Goal: Task Accomplishment & Management: Manage account settings

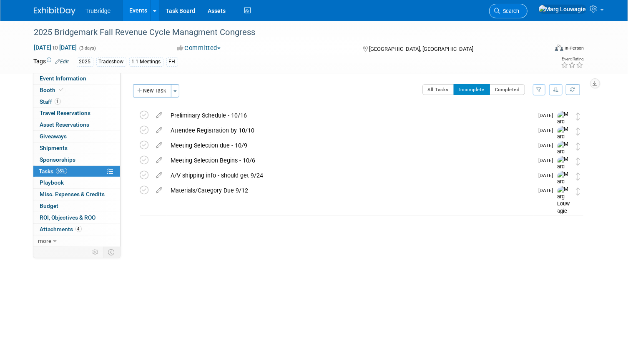
click at [520, 9] on span "Search" at bounding box center [510, 11] width 19 height 6
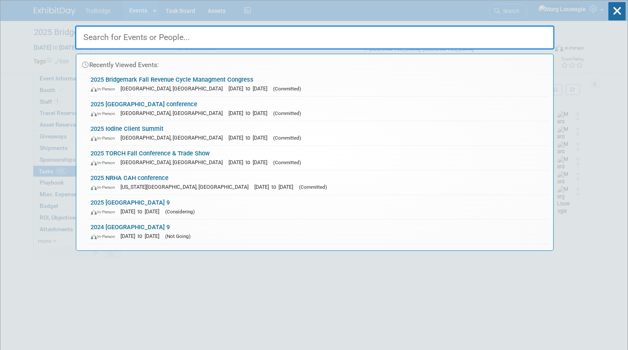
click at [531, 37] on input "text" at bounding box center [315, 37] width 480 height 24
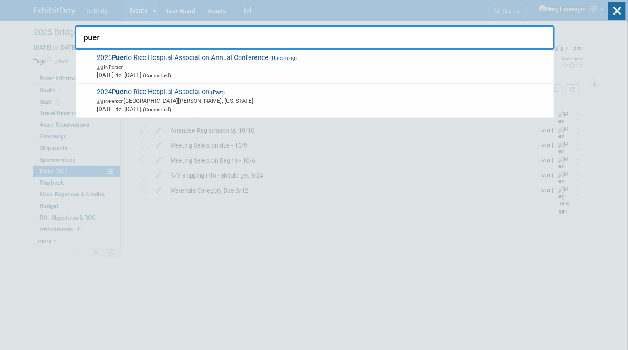
type input "puer"
click at [102, 10] on div "puer 2025 Puer to Rico Hospital Association Annual Conference (Upcoming) In-Per…" at bounding box center [315, 24] width 480 height 49
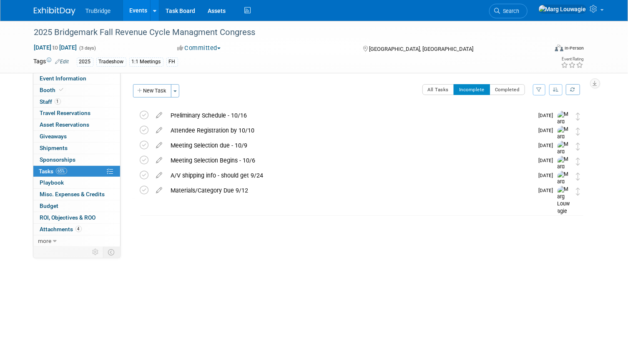
click at [146, 10] on link "Events" at bounding box center [138, 10] width 30 height 21
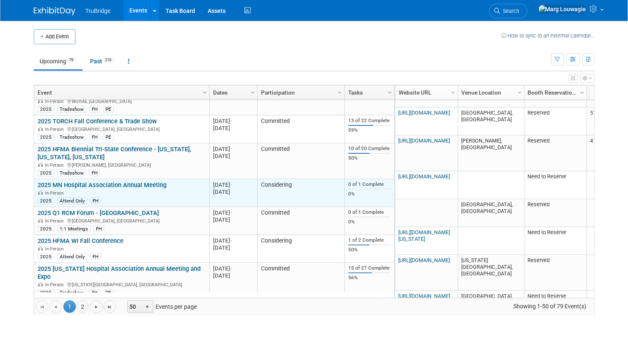
scroll to position [955, 0]
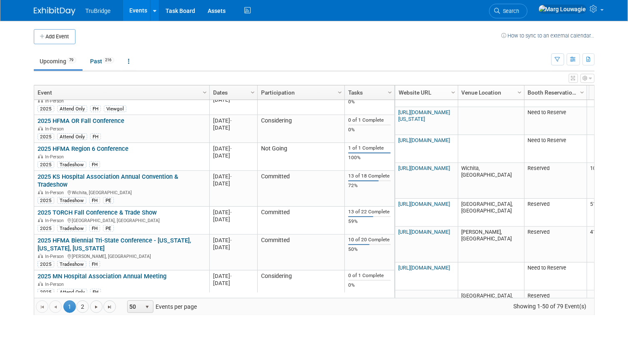
drag, startPoint x: 546, startPoint y: 13, endPoint x: 534, endPoint y: 20, distance: 13.5
click at [520, 13] on span "Search" at bounding box center [510, 11] width 19 height 6
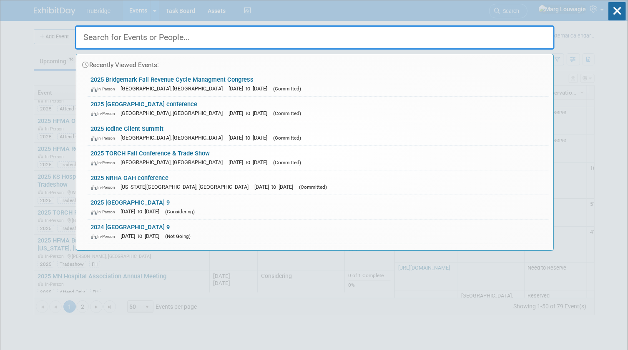
click at [520, 34] on input "text" at bounding box center [315, 37] width 480 height 24
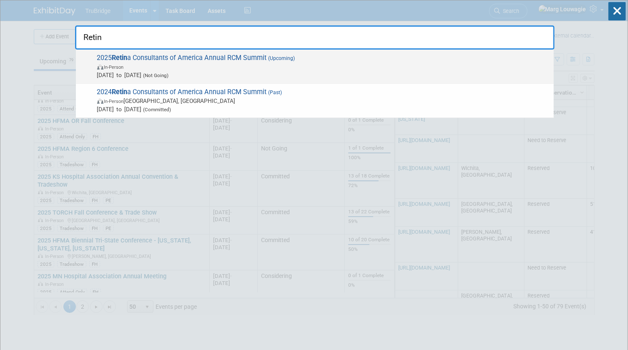
type input "Retin"
click at [161, 71] on span "Sep 1, 2025 to Sep 1, 2025 (Not Going)" at bounding box center [323, 75] width 453 height 8
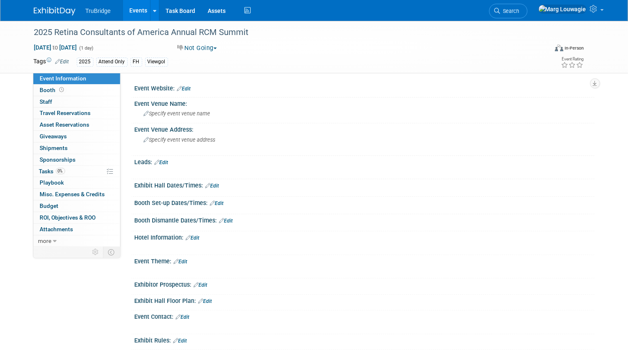
click at [204, 47] on button "Not Going" at bounding box center [197, 48] width 46 height 9
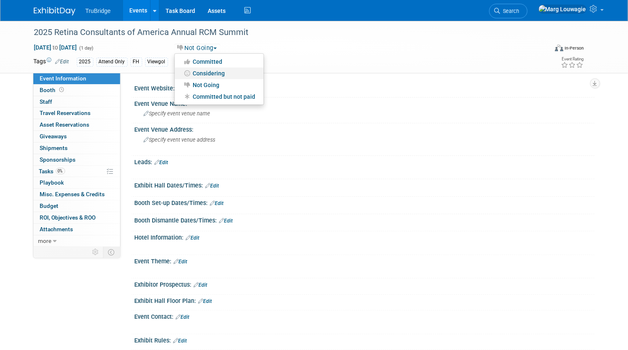
click at [209, 72] on link "Considering" at bounding box center [219, 74] width 89 height 12
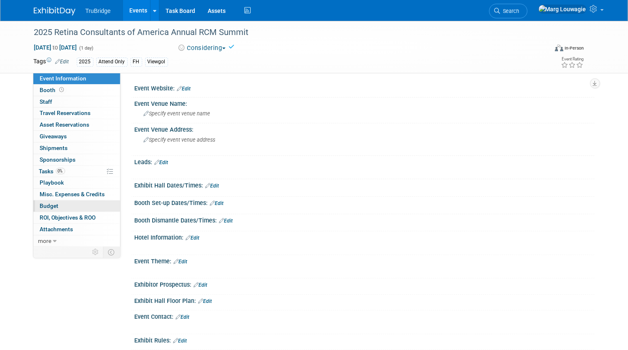
click at [54, 204] on span "Budget" at bounding box center [49, 206] width 19 height 7
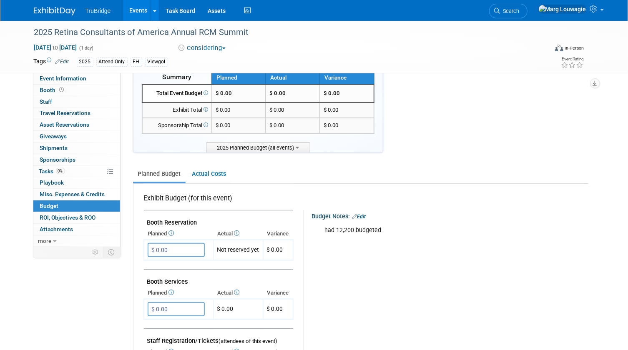
scroll to position [38, 0]
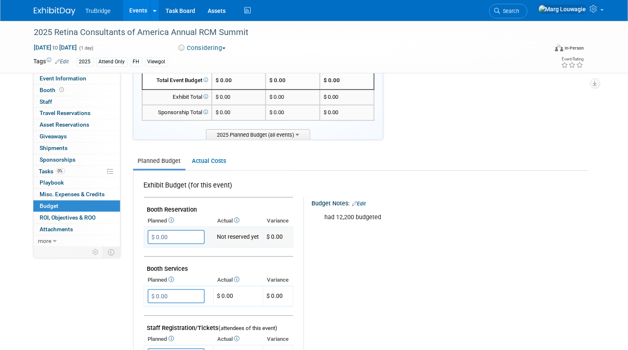
click at [180, 234] on input "$ 0.00" at bounding box center [176, 237] width 57 height 14
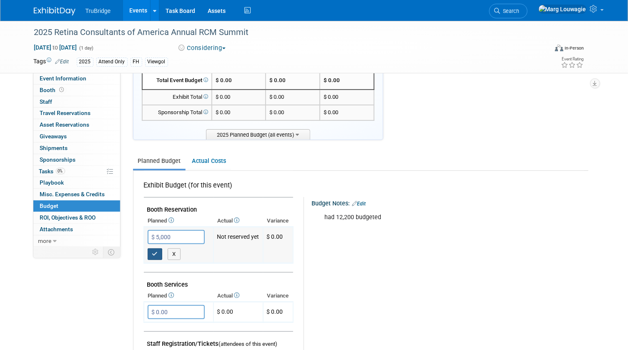
type input "$ 5,000.00"
click at [159, 252] on button "button" at bounding box center [155, 255] width 15 height 12
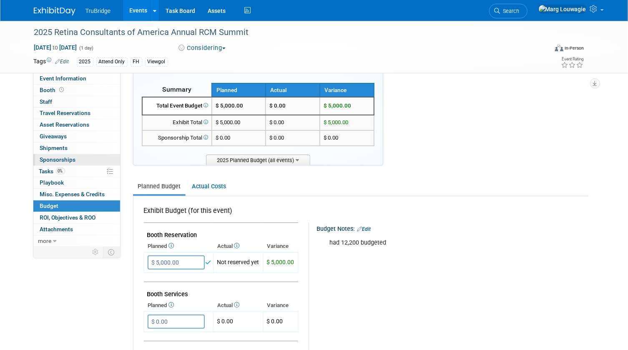
scroll to position [0, 0]
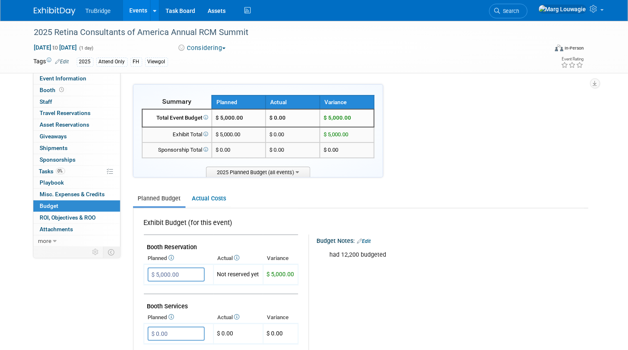
click at [108, 60] on div "Attend Only" at bounding box center [111, 62] width 31 height 9
click at [64, 63] on link "Edit" at bounding box center [62, 62] width 14 height 6
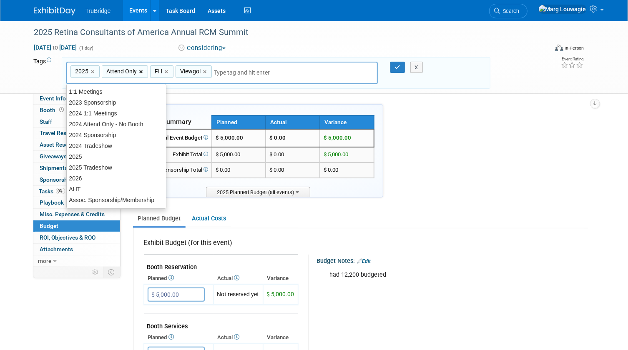
click at [141, 70] on link "×" at bounding box center [141, 72] width 5 height 10
click at [159, 70] on link "×" at bounding box center [157, 72] width 5 height 10
click at [117, 73] on link "×" at bounding box center [118, 72] width 5 height 10
type input "2025"
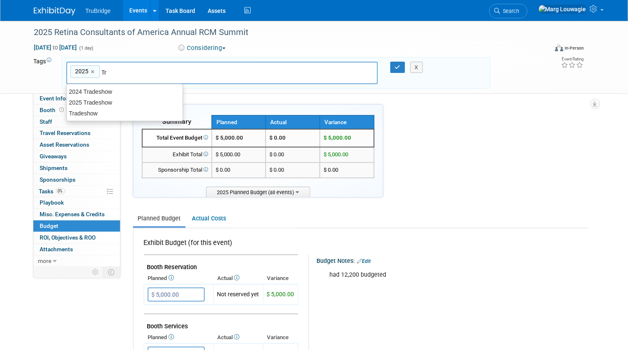
type input "Tra"
click at [109, 110] on div "Tradeshow" at bounding box center [124, 114] width 117 height 12
type input "2025, Tradeshow"
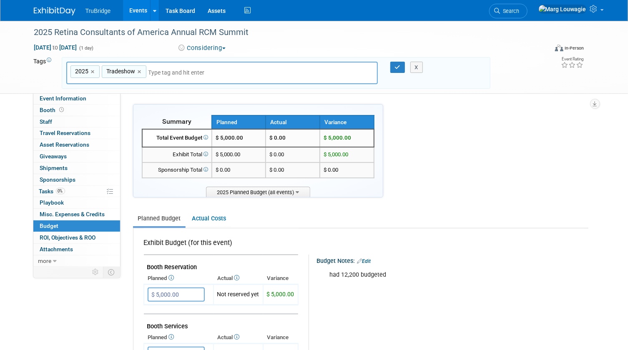
drag, startPoint x: 109, startPoint y: 110, endPoint x: 136, endPoint y: 78, distance: 41.4
click at [112, 105] on link "Booth" at bounding box center [76, 110] width 87 height 11
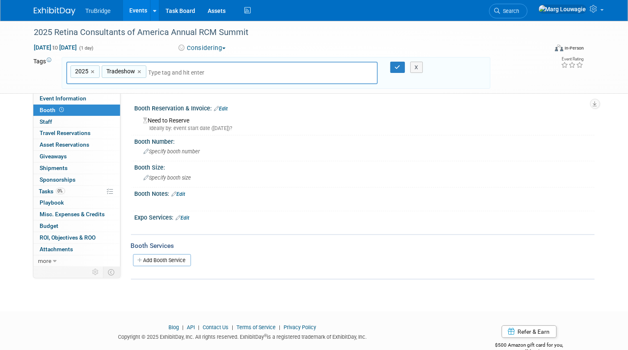
click at [150, 71] on input "text" at bounding box center [207, 72] width 117 height 8
type input "FH"
type input "2025, Tradeshow, FH"
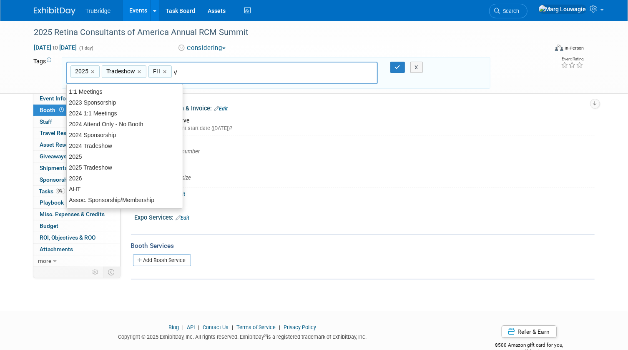
type input "Vi"
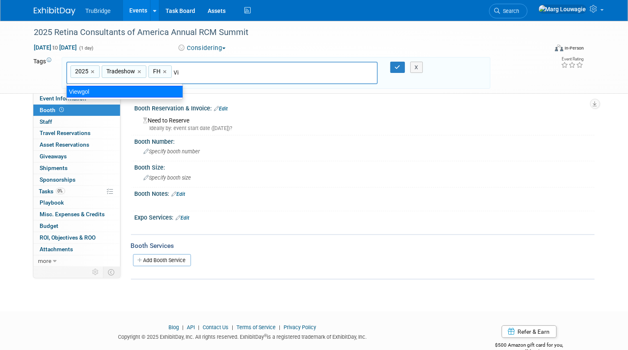
click at [129, 87] on div "Viewgol" at bounding box center [124, 92] width 117 height 12
type input "2025, Tradeshow, FH, Viewgol"
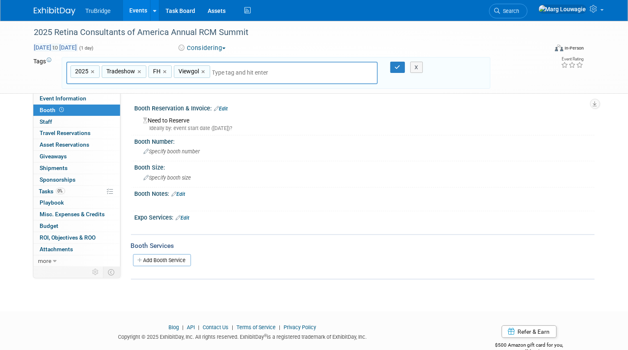
click at [78, 49] on span "Sep 1, 2025 to Sep 1, 2025" at bounding box center [56, 48] width 44 height 8
type input "Sep 1, 2025"
select select "8"
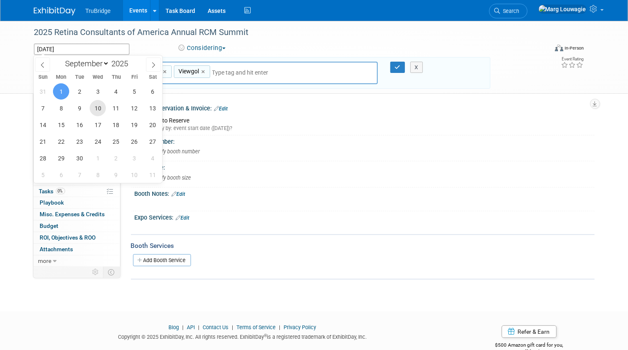
click at [101, 109] on span "10" at bounding box center [98, 108] width 16 height 16
type input "[DATE]"
click at [131, 108] on span "12" at bounding box center [134, 108] width 16 height 16
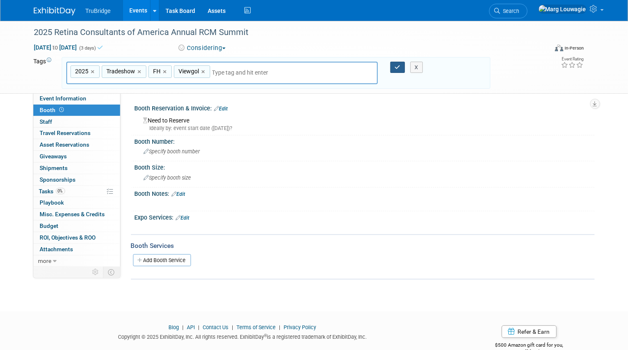
click at [398, 72] on button "button" at bounding box center [397, 68] width 15 height 12
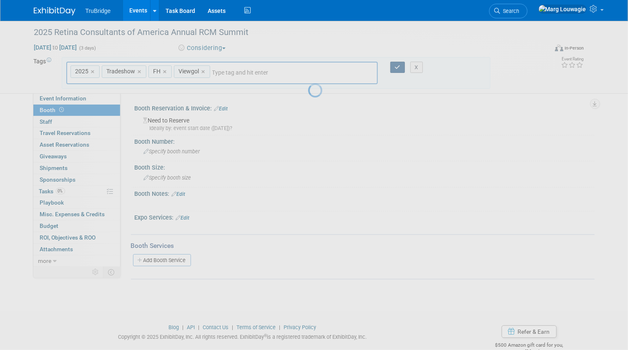
click at [320, 72] on div at bounding box center [314, 175] width 12 height 350
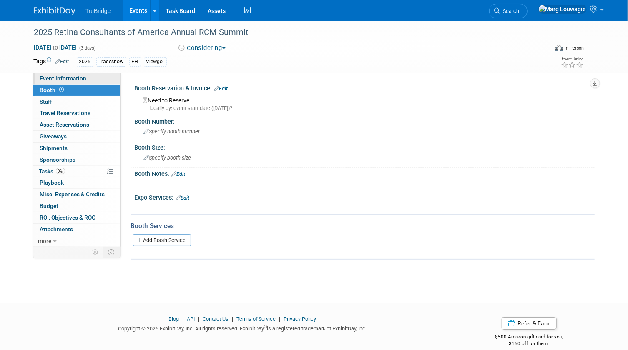
click at [70, 78] on span "Event Information" at bounding box center [63, 78] width 47 height 7
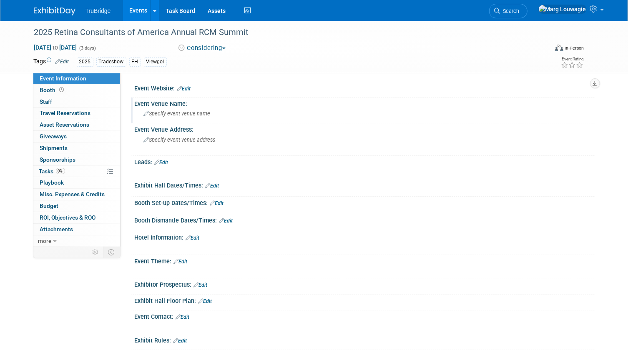
click at [172, 114] on span "Specify event venue name" at bounding box center [177, 114] width 67 height 6
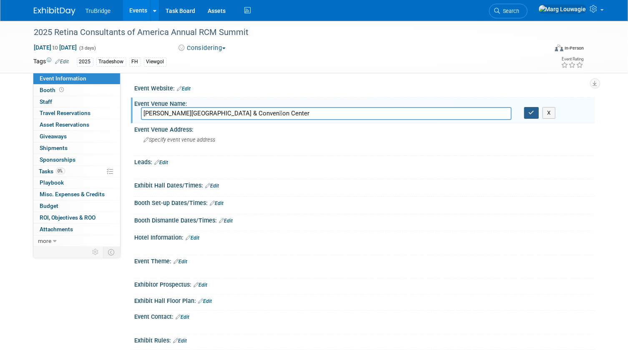
type input "[PERSON_NAME][GEOGRAPHIC_DATA] & Conven􀆟on Center"
click at [527, 113] on button "button" at bounding box center [531, 113] width 15 height 12
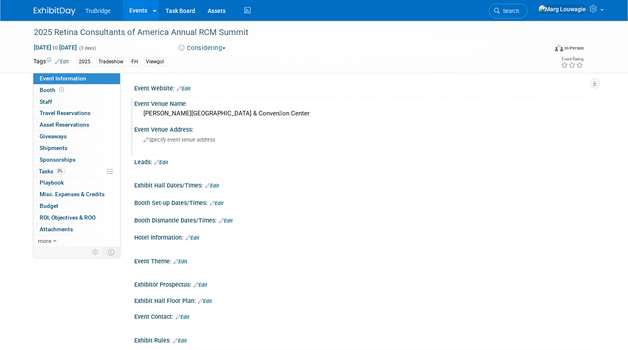
click at [162, 138] on span "Specify event venue address" at bounding box center [180, 140] width 72 height 6
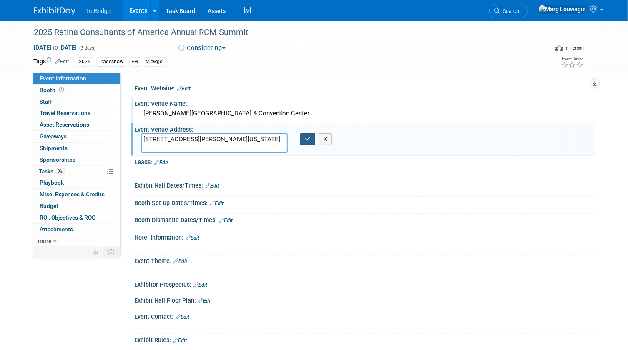
type textarea "[STREET_ADDRESS][PERSON_NAME][US_STATE]"
click at [309, 142] on button "button" at bounding box center [307, 139] width 15 height 12
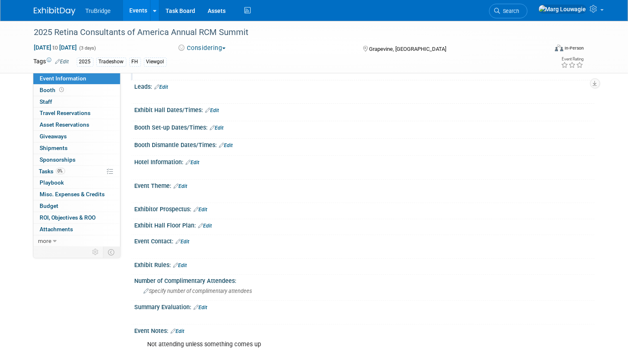
scroll to position [113, 0]
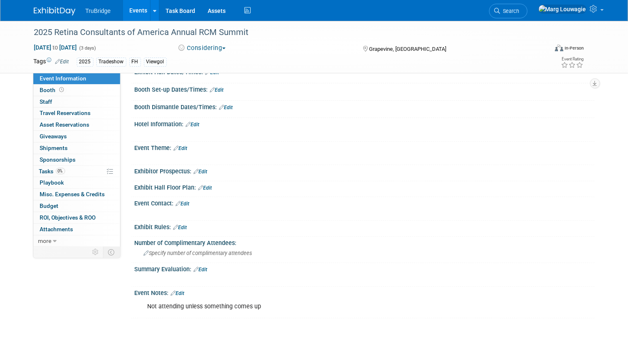
click at [185, 203] on link "Edit" at bounding box center [183, 204] width 14 height 6
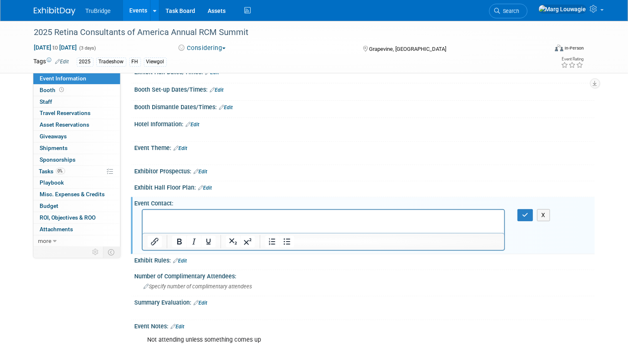
scroll to position [0, 0]
click at [161, 215] on p "Rich Text Area. Press ALT-0 for help." at bounding box center [323, 217] width 352 height 8
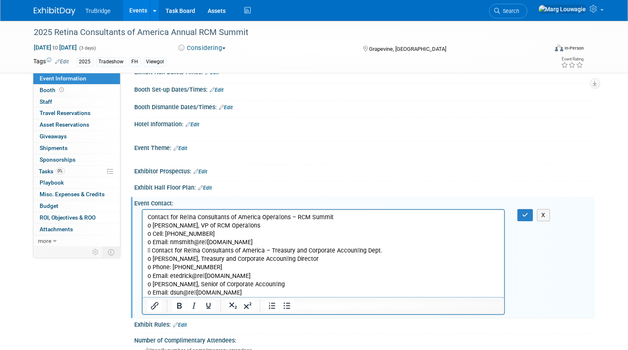
click at [290, 240] on p "Contact for Re􀆟na Consultants of America Opera􀆟ons – RCM Summit o Nicole Smith,…" at bounding box center [323, 255] width 352 height 84
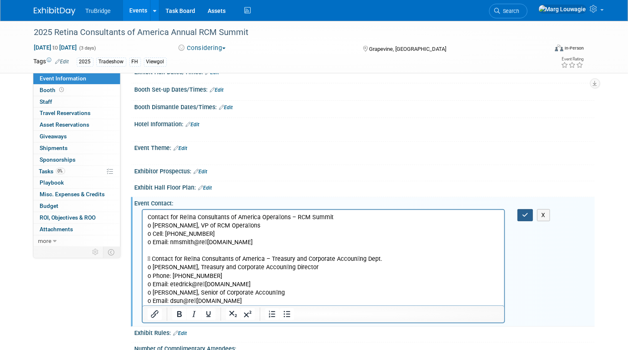
click at [528, 217] on icon "button" at bounding box center [525, 215] width 6 height 6
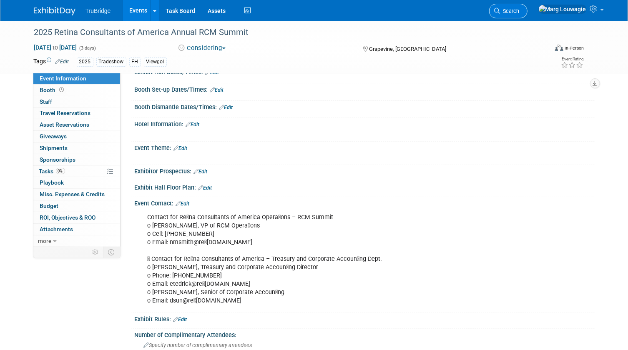
click at [520, 12] on span "Search" at bounding box center [510, 11] width 19 height 6
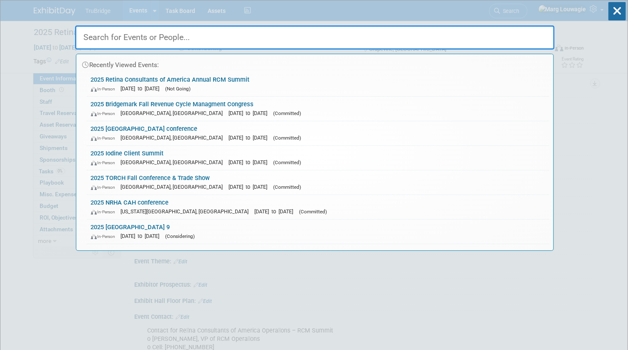
click at [524, 34] on input "text" at bounding box center [315, 37] width 480 height 24
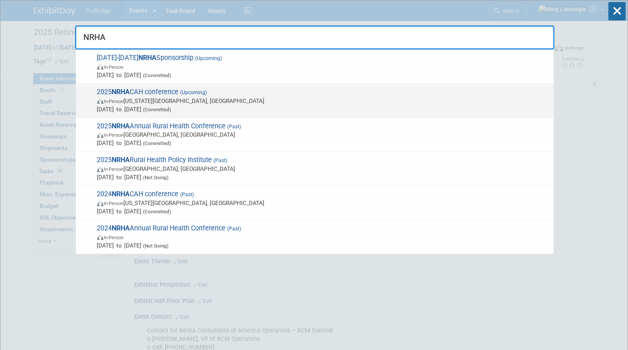
type input "NRHA"
click at [194, 94] on span "(Upcoming)" at bounding box center [193, 93] width 28 height 6
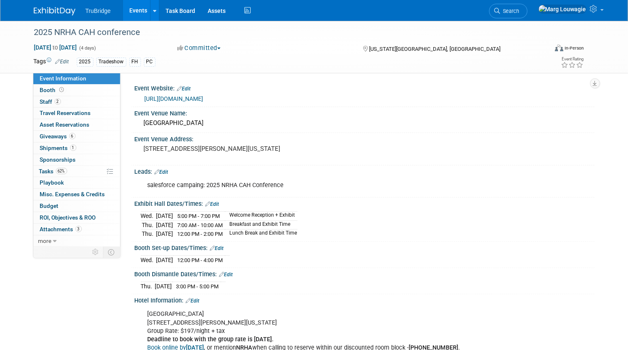
click at [185, 186] on div "salesforce campaing: 2025 NRHA CAH Conference" at bounding box center [324, 185] width 364 height 17
click at [164, 170] on link "Edit" at bounding box center [162, 172] width 14 height 6
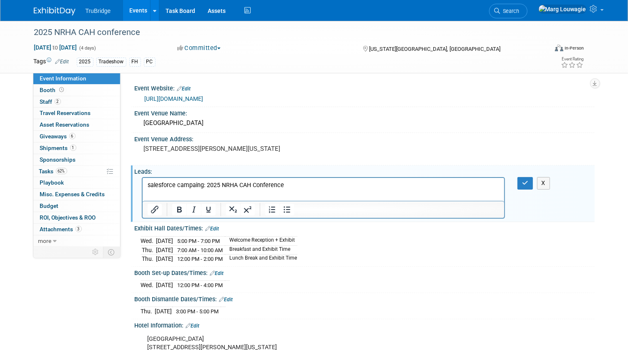
click at [200, 186] on p "salesforce campaing: 2025 NRHA CAH Conference" at bounding box center [323, 185] width 352 height 8
click at [200, 185] on p "salesforce campaing: 2025 NRHA CAH Conference" at bounding box center [323, 185] width 352 height 8
click at [194, 184] on p "salesforce campaing: 2025 NRHA CAH Conference" at bounding box center [323, 185] width 352 height 8
click at [201, 185] on p "salesforce campaing: 2025 NRHA CAH Conference" at bounding box center [323, 185] width 352 height 8
drag, startPoint x: 201, startPoint y: 185, endPoint x: 224, endPoint y: 184, distance: 23.0
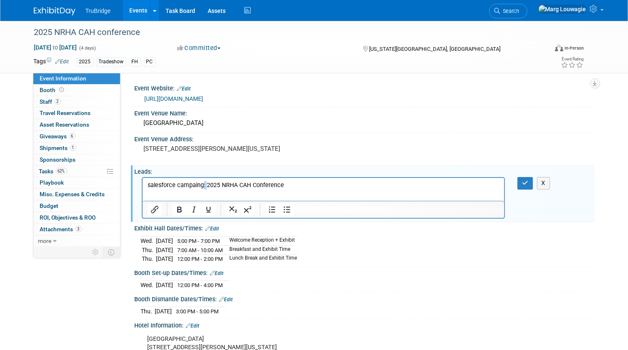
click at [202, 185] on p "salesforce campaing: 2025 NRHA CAH Conference" at bounding box center [323, 185] width 352 height 8
click at [521, 182] on button "button" at bounding box center [525, 183] width 15 height 12
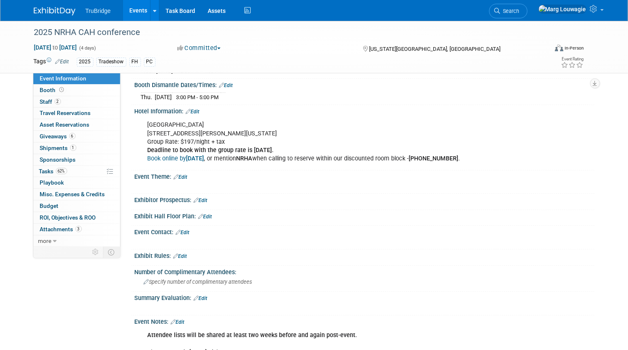
scroll to position [227, 0]
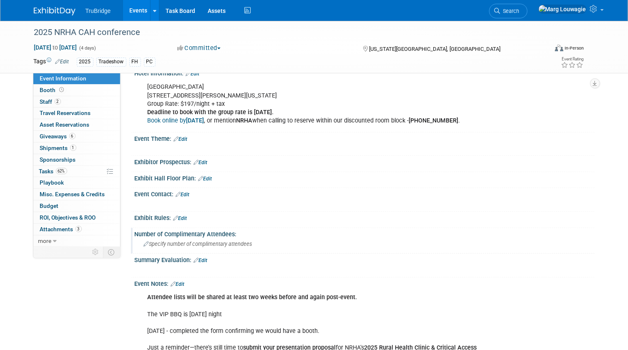
click at [229, 242] on span "Specify number of complimentary attendees" at bounding box center [198, 244] width 108 height 6
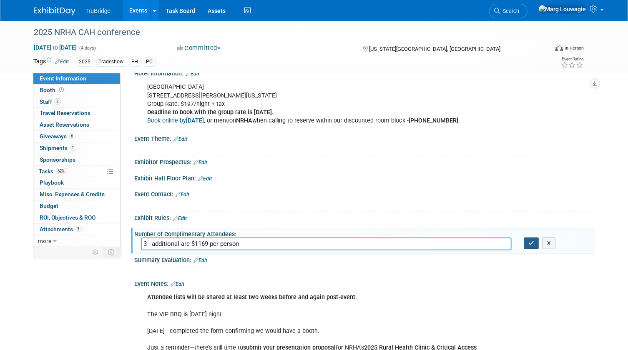
type input "3 - additional are $1169 per person"
click at [532, 244] on button "button" at bounding box center [531, 244] width 15 height 12
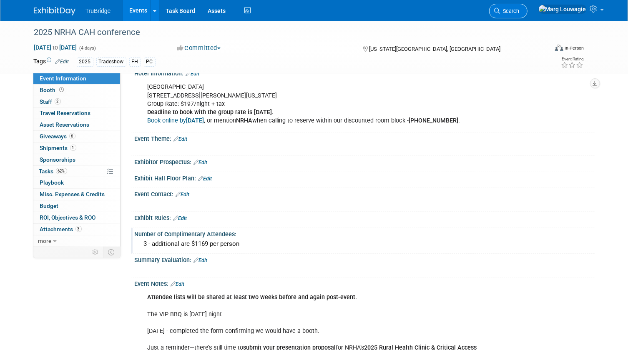
click at [501, 8] on icon at bounding box center [498, 11] width 6 height 6
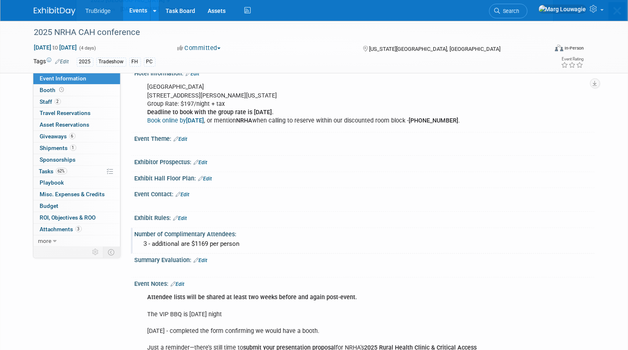
scroll to position [0, 0]
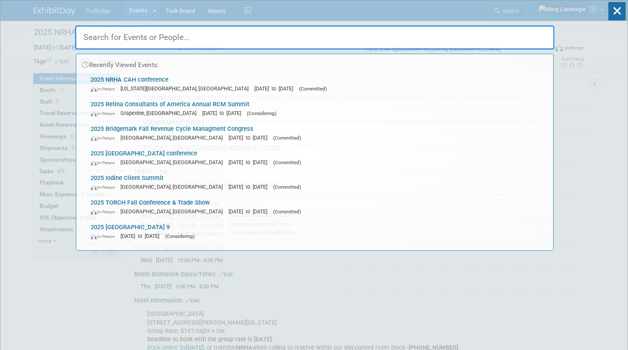
click at [515, 34] on input "text" at bounding box center [315, 37] width 480 height 24
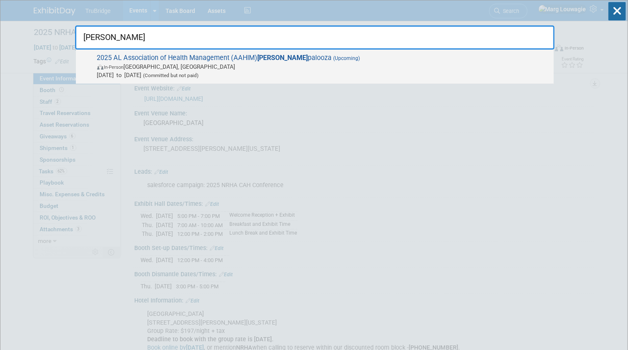
type input "Reva"
click at [228, 62] on span "2025 AL Association of Health Management (AAHIM) Reva palooza (Upcoming) In-Per…" at bounding box center [322, 66] width 455 height 25
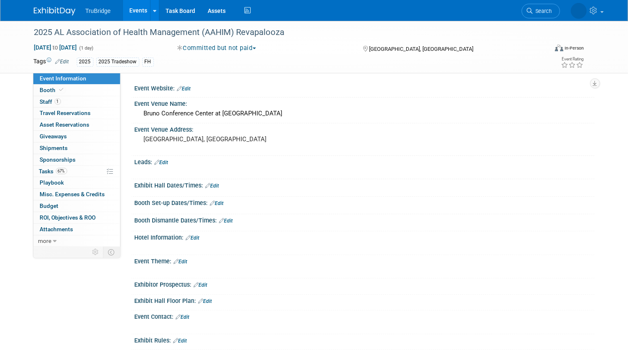
click at [218, 48] on button "Committed but not paid" at bounding box center [216, 48] width 85 height 9
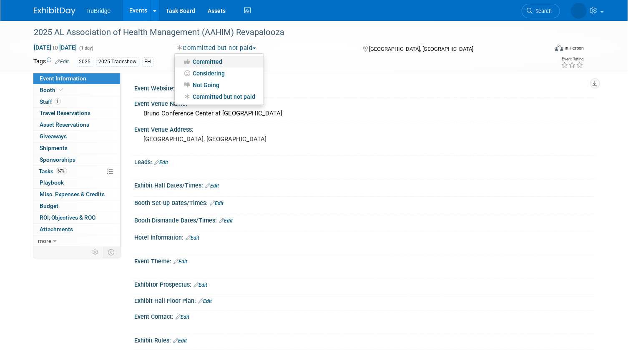
click at [223, 62] on link "Committed" at bounding box center [219, 62] width 89 height 12
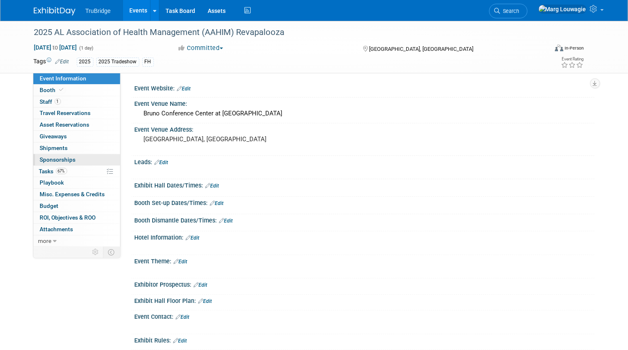
click at [91, 158] on link "0 Sponsorships 0" at bounding box center [76, 159] width 87 height 11
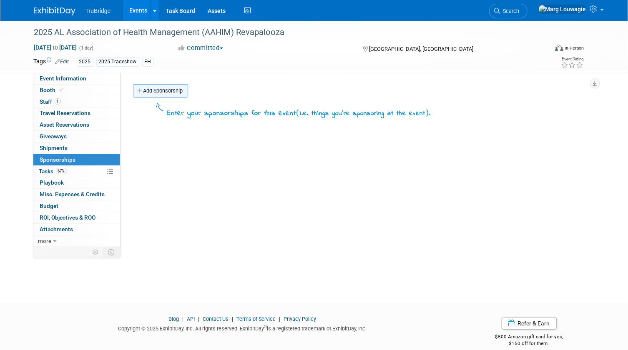
click at [165, 89] on link "Add Sponsorship" at bounding box center [160, 90] width 55 height 13
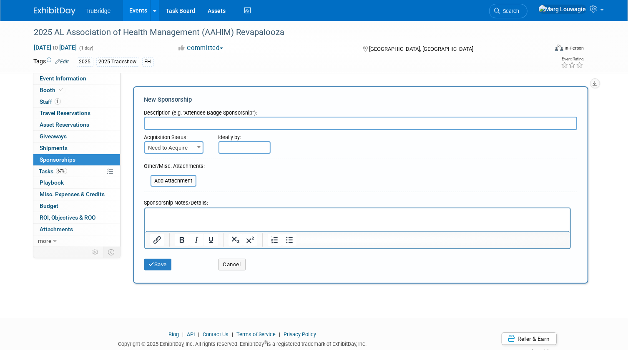
click at [171, 121] on input "text" at bounding box center [360, 123] width 433 height 13
type input "Gold Sponsorship"
click at [184, 150] on span "Need to Acquire" at bounding box center [174, 148] width 58 height 12
select select "2"
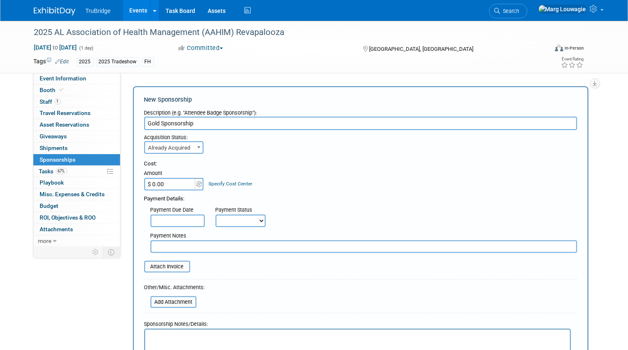
click at [186, 180] on input "$ 0.00" at bounding box center [170, 184] width 52 height 13
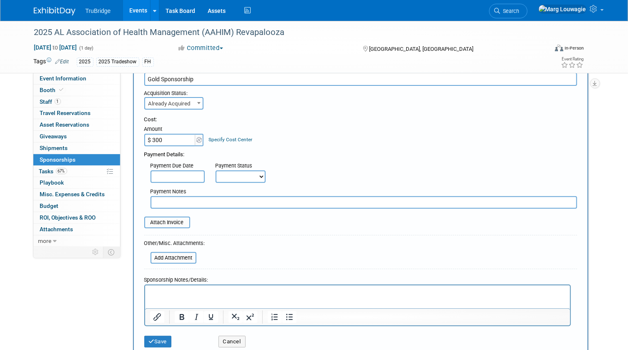
scroll to position [113, 0]
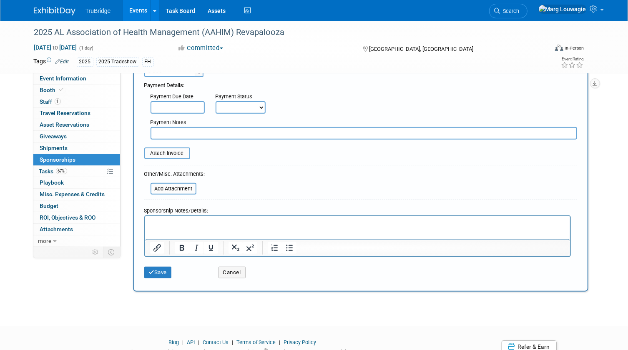
type input "$ 300.00"
click at [166, 225] on p "Rich Text Area. Press ALT-0 for help." at bounding box center [357, 223] width 415 height 8
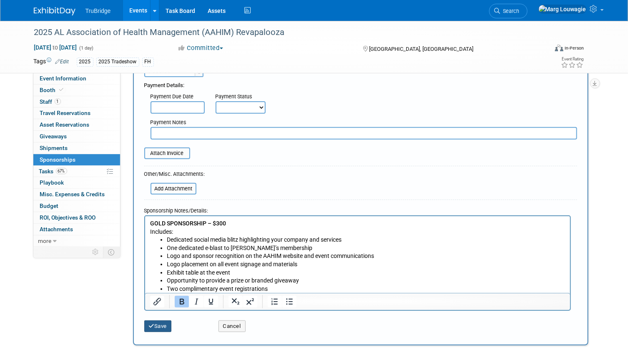
click at [166, 323] on button "Save" at bounding box center [158, 327] width 28 height 12
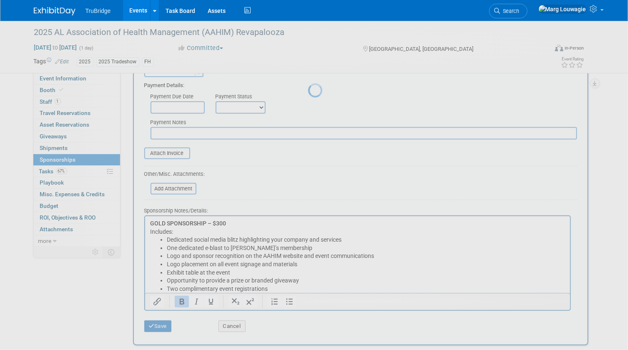
scroll to position [11, 0]
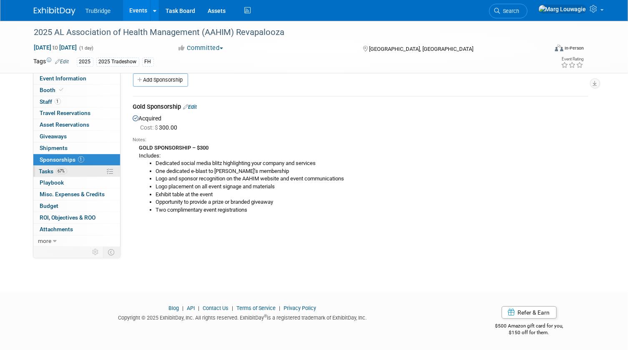
click at [52, 169] on span "Tasks 67%" at bounding box center [53, 171] width 28 height 7
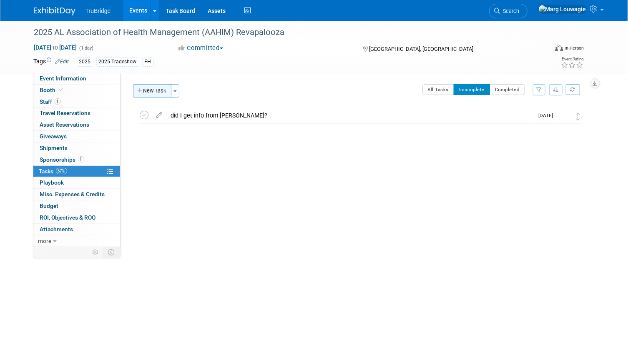
click at [150, 93] on button "New Task" at bounding box center [152, 90] width 38 height 13
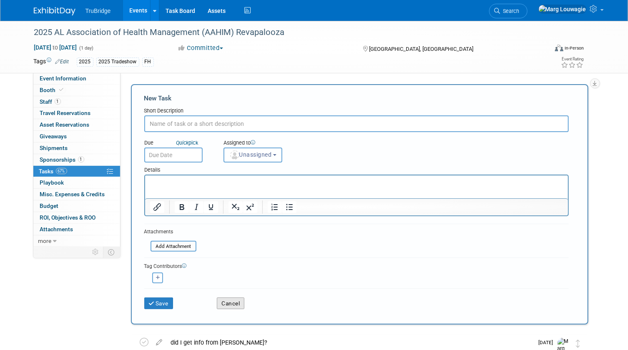
click at [227, 302] on button "Cancel" at bounding box center [231, 304] width 28 height 12
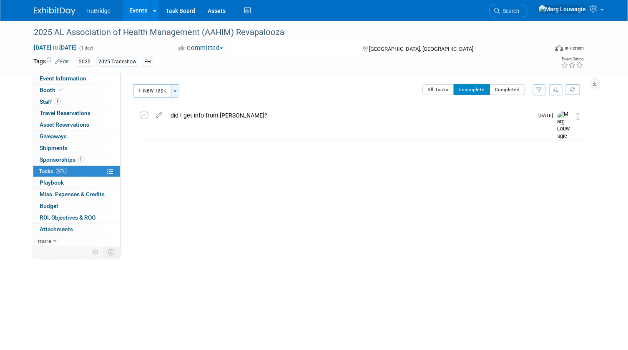
click at [176, 91] on span "button" at bounding box center [175, 92] width 3 height 2
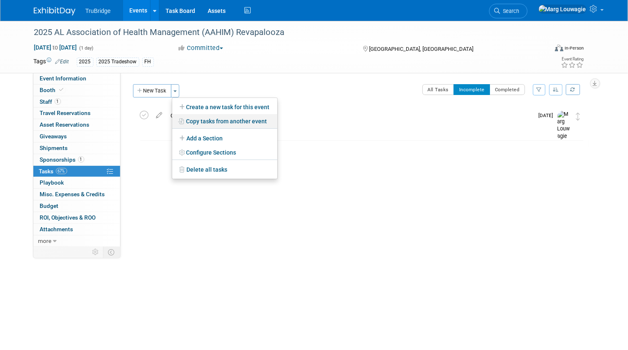
click at [209, 119] on link "Copy tasks from another event" at bounding box center [224, 121] width 105 height 14
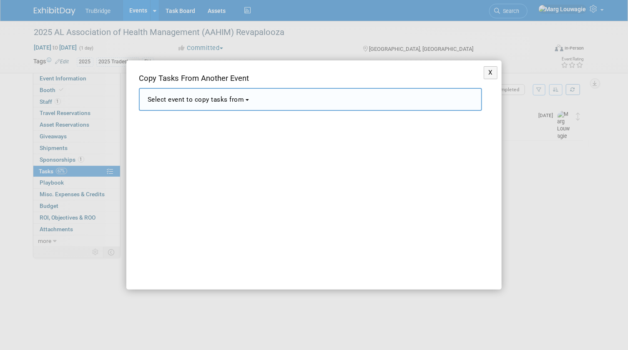
click at [234, 105] on button "Select event to copy tasks from" at bounding box center [310, 99] width 343 height 23
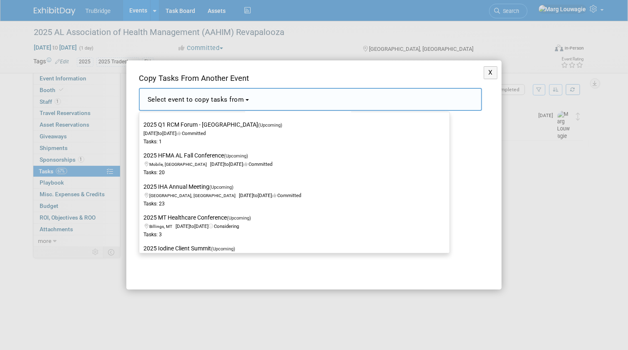
scroll to position [682, 0]
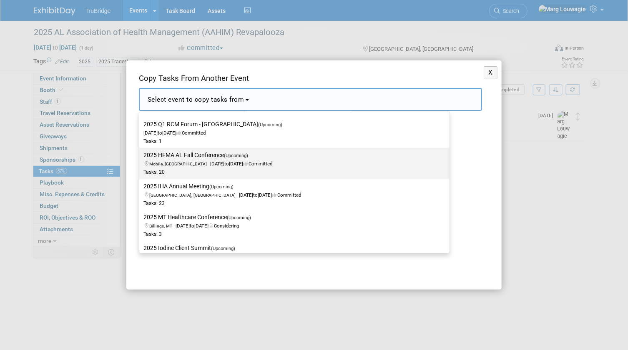
click at [248, 156] on span "(Upcoming)" at bounding box center [236, 155] width 24 height 5
click at [141, 156] on input "2025 HFMA AL Fall Conference (Upcoming) Mobile, AL Oct 8, 2025 to Oct 10, 2025 …" at bounding box center [137, 155] width 5 height 5
select select "11129233"
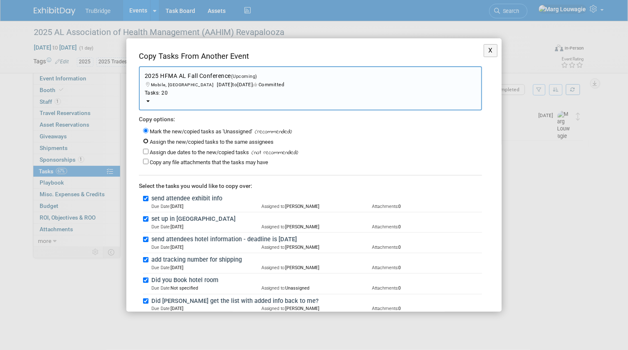
click at [148, 141] on input "Assign the new/copied tasks to the same assignees" at bounding box center [145, 140] width 5 height 5
radio input "true"
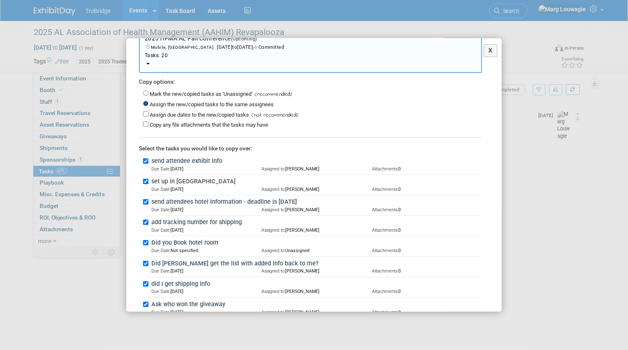
scroll to position [76, 0]
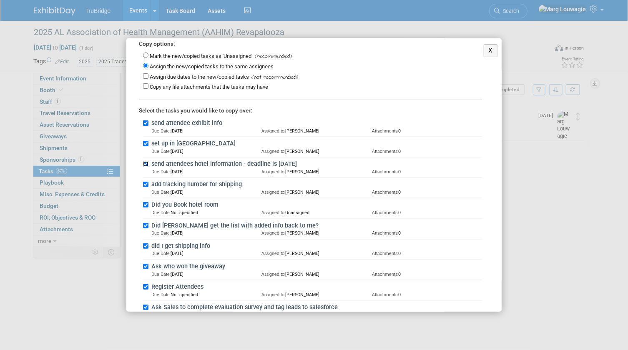
click at [144, 161] on input "send attendees hotel information - deadline is Sept 3" at bounding box center [145, 163] width 5 height 5
checkbox input "false"
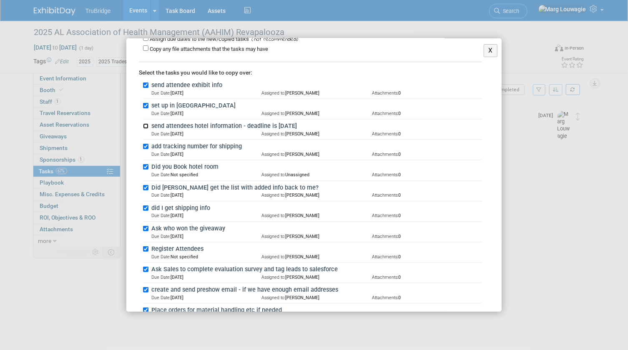
scroll to position [151, 0]
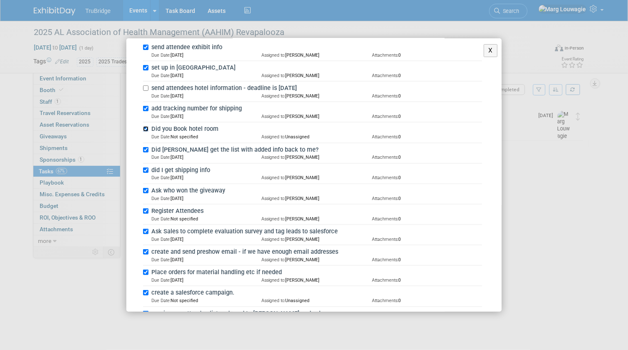
click at [148, 128] on input "Did you Book hotel room" at bounding box center [145, 128] width 5 height 5
checkbox input "true"
click at [147, 150] on input "Did DeAnna get the list with added info back to me?" at bounding box center [145, 149] width 5 height 5
checkbox input "false"
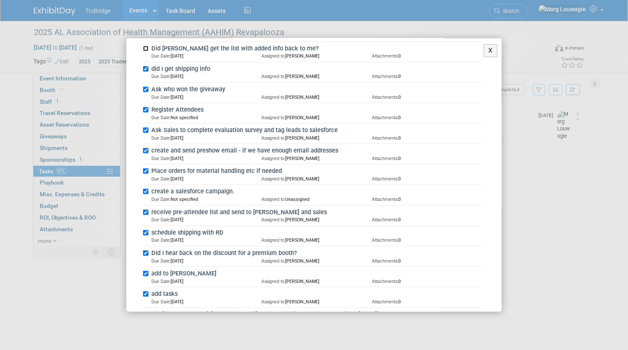
scroll to position [265, 0]
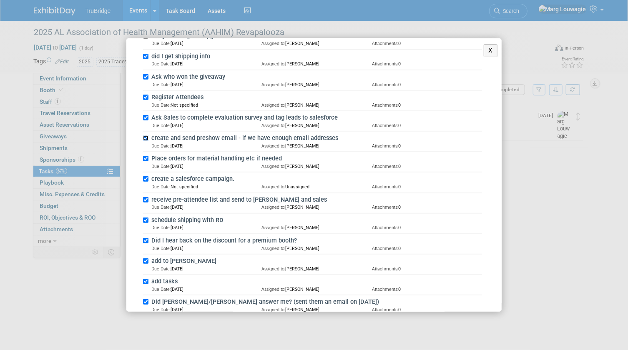
click at [146, 136] on input "create and send preshow email - if we have enough email addresses" at bounding box center [145, 138] width 5 height 5
checkbox input "false"
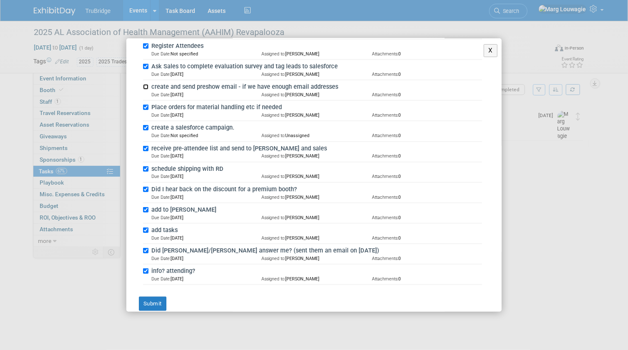
scroll to position [326, 0]
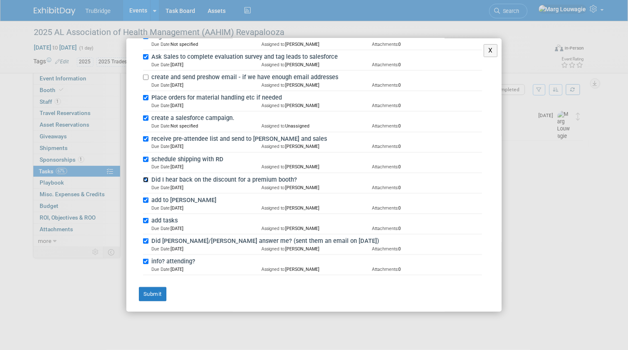
click at [147, 177] on input "Did I hear back on the discount for a premium booth?" at bounding box center [145, 179] width 5 height 5
checkbox input "false"
click at [144, 218] on input "add tasks" at bounding box center [145, 220] width 5 height 5
checkbox input "false"
click at [145, 239] on input "Did Jamie/Michael answer me? (sent them an email on 8.5.25)" at bounding box center [145, 241] width 5 height 5
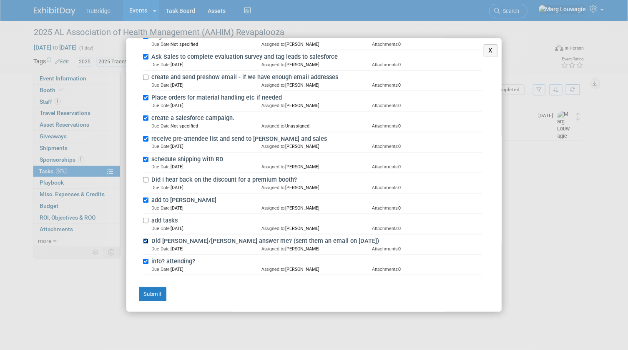
checkbox input "false"
click at [146, 259] on input "info? attending?" at bounding box center [145, 261] width 5 height 5
checkbox input "false"
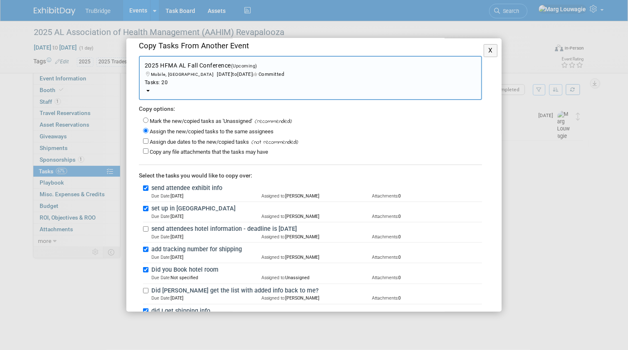
scroll to position [0, 0]
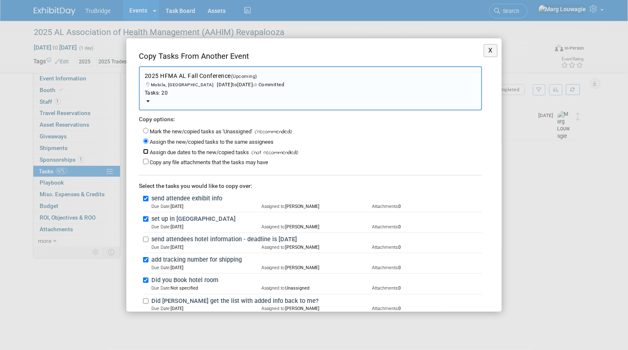
click at [146, 150] on input "Assign due dates to the new/copied tasks" at bounding box center [145, 151] width 5 height 5
checkbox input "true"
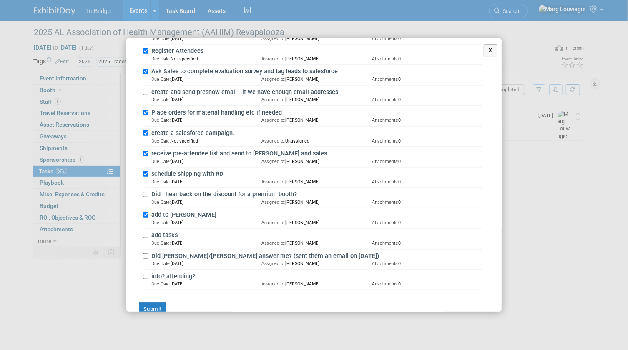
scroll to position [356, 0]
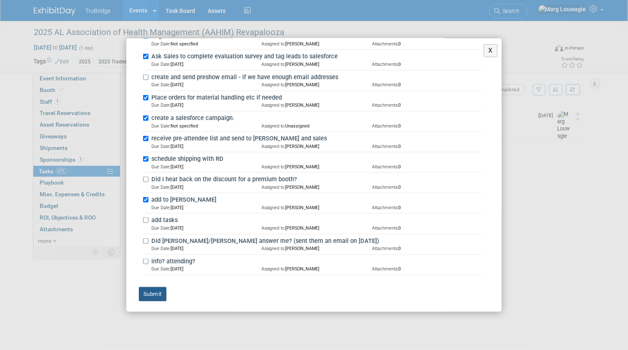
click at [154, 293] on button "Submit" at bounding box center [153, 294] width 28 height 14
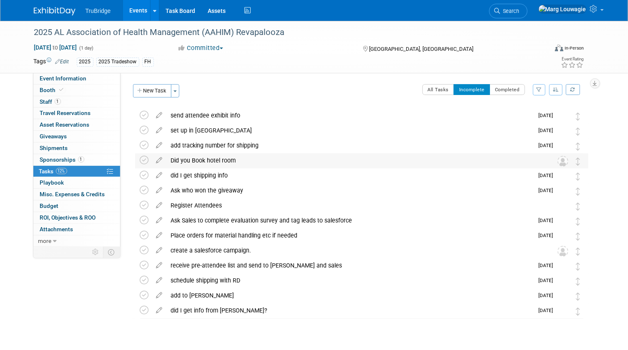
click at [179, 159] on div "Did you Book hotel room" at bounding box center [354, 161] width 374 height 14
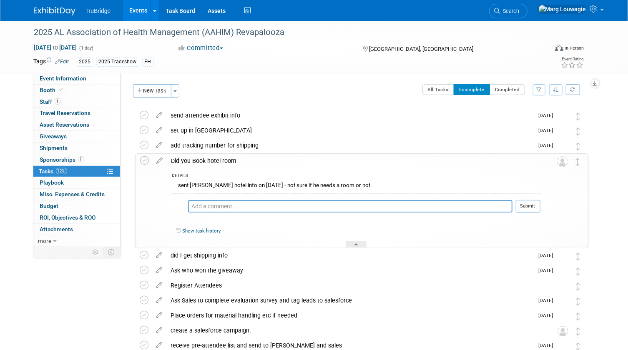
click at [179, 159] on div "Did you Book hotel room" at bounding box center [353, 161] width 373 height 14
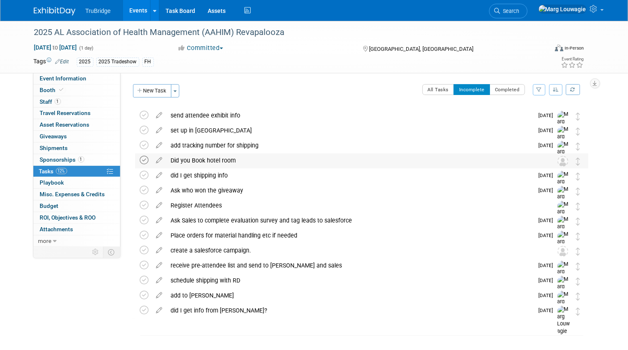
click at [141, 158] on icon at bounding box center [144, 160] width 9 height 9
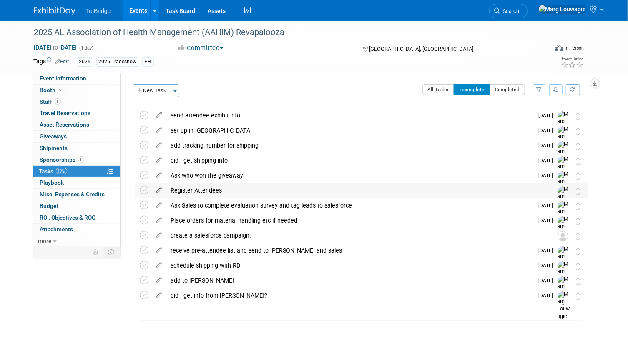
click at [161, 191] on icon at bounding box center [159, 189] width 15 height 10
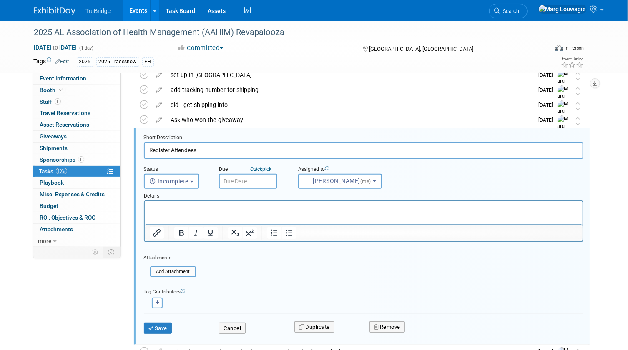
scroll to position [61, 0]
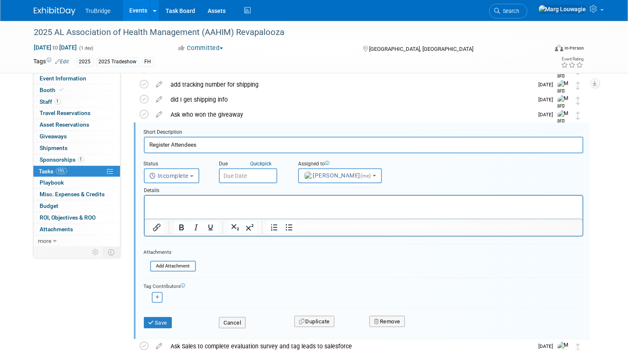
click at [235, 173] on input "text" at bounding box center [248, 176] width 58 height 15
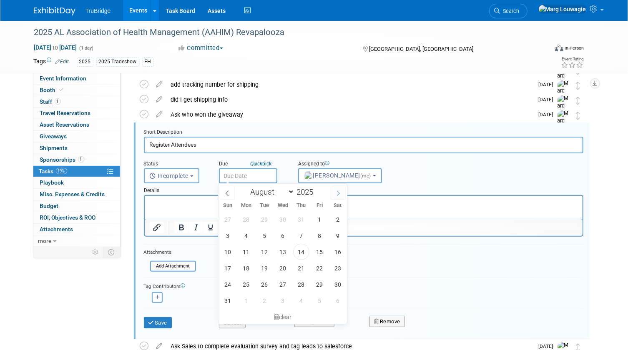
click at [336, 196] on icon at bounding box center [338, 194] width 6 height 6
select select "9"
click at [265, 234] on span "7" at bounding box center [265, 236] width 16 height 16
type input "Oct 7, 2025"
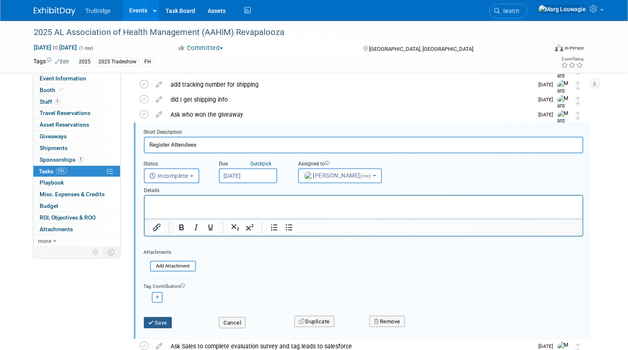
click at [164, 321] on button "Save" at bounding box center [158, 323] width 28 height 12
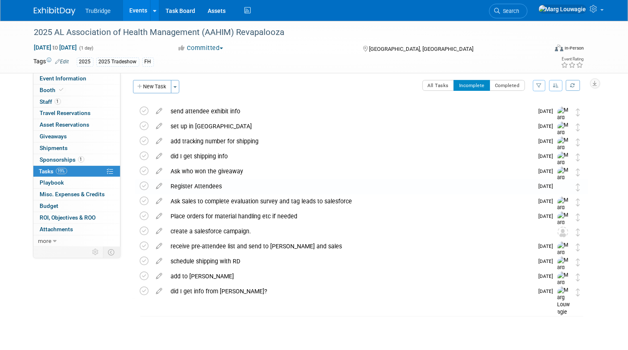
scroll to position [4, 0]
click at [158, 229] on icon at bounding box center [159, 229] width 15 height 10
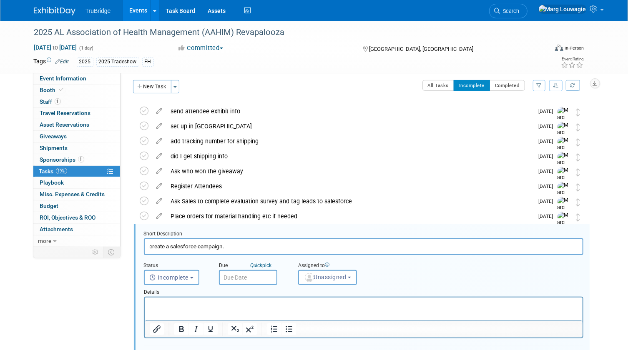
scroll to position [106, 0]
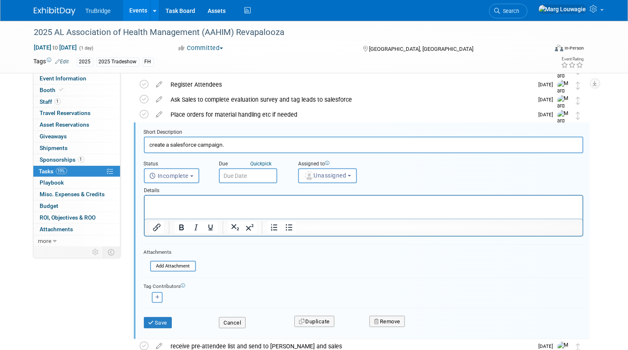
drag, startPoint x: 254, startPoint y: 148, endPoint x: 129, endPoint y: 147, distance: 125.6
click at [129, 147] on div "2025 AL Association of Health Management (AAHIM) Revapalooza Birmingham, AL Nov…" at bounding box center [358, 217] width 462 height 434
click at [296, 282] on div "Tag Contributors" at bounding box center [364, 286] width 440 height 9
click at [237, 322] on button "Cancel" at bounding box center [232, 323] width 27 height 12
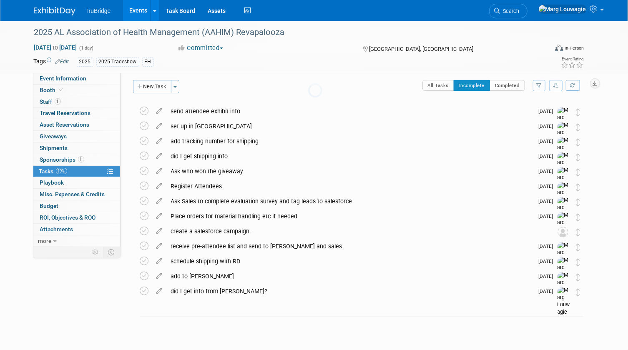
scroll to position [4, 0]
click at [219, 229] on div "create a salesforce campaign." at bounding box center [354, 231] width 374 height 14
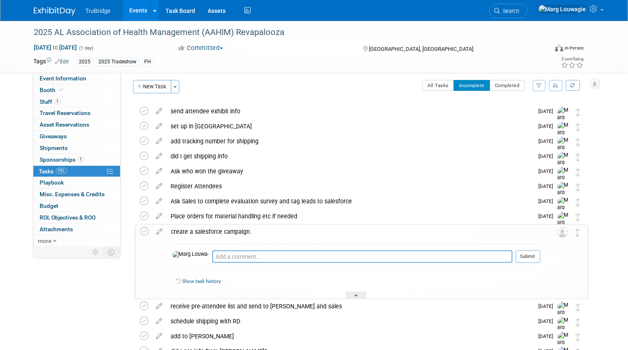
click at [186, 236] on div "create a salesforce campaign." at bounding box center [353, 232] width 373 height 14
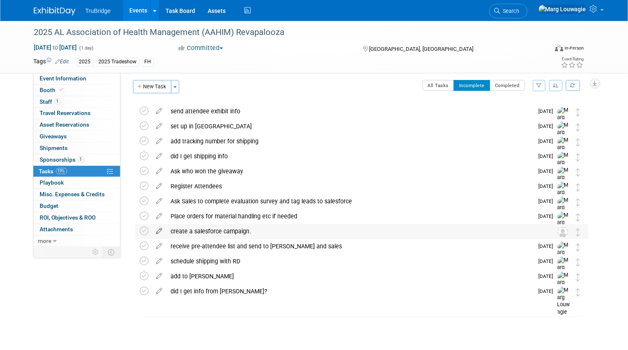
click at [159, 229] on icon at bounding box center [159, 229] width 15 height 10
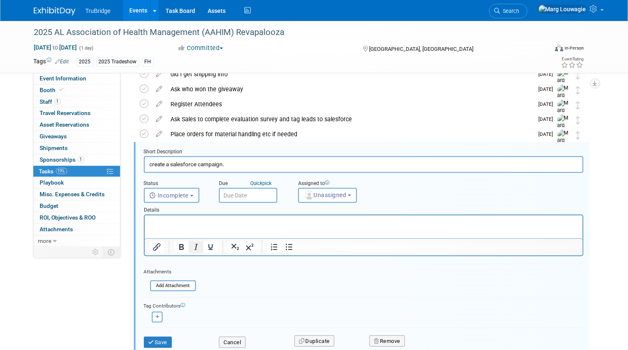
scroll to position [106, 0]
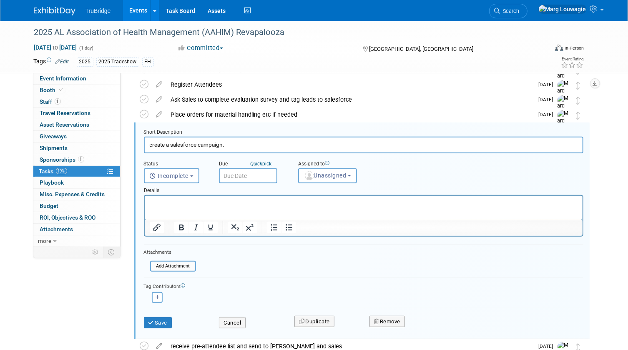
click at [171, 143] on input "create a salesforce campaign." at bounding box center [364, 145] width 440 height 16
click at [220, 144] on input "add salesforce campaign." at bounding box center [364, 145] width 440 height 16
type input "add salesforce campaign"
click at [314, 177] on span "Unassigned" at bounding box center [325, 175] width 43 height 7
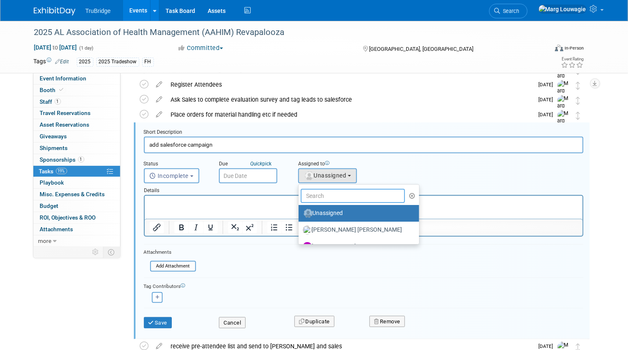
click at [317, 191] on input "text" at bounding box center [353, 196] width 105 height 14
type input "Marg"
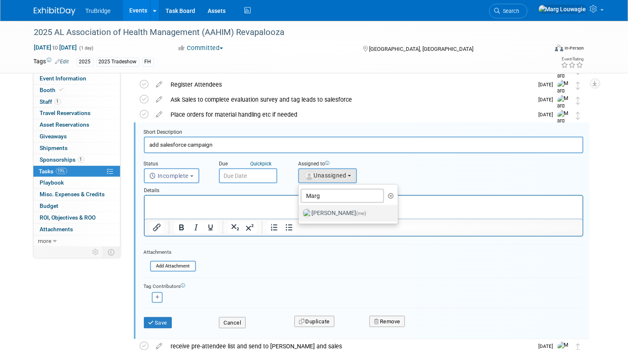
click at [328, 215] on label "Marg Louwagie (me)" at bounding box center [346, 213] width 87 height 13
click at [300, 215] on input "Marg Louwagie (me)" at bounding box center [297, 212] width 5 height 5
select select "0abee163-1570-438d-a0ea-e9129f2ffbd7"
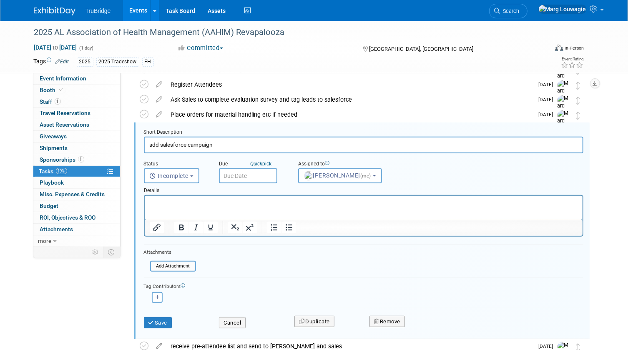
click at [259, 178] on input "text" at bounding box center [248, 176] width 58 height 15
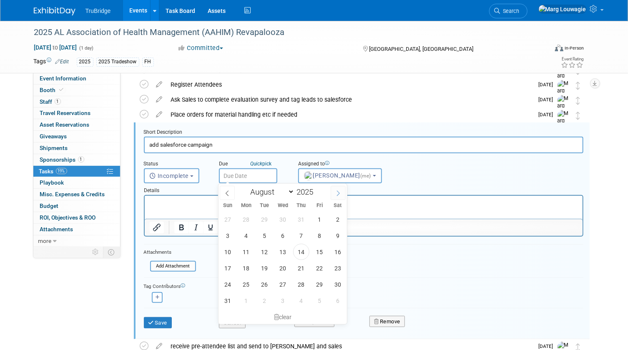
click at [337, 193] on icon at bounding box center [338, 194] width 6 height 6
select select "9"
click at [261, 241] on span "7" at bounding box center [265, 236] width 16 height 16
type input "Oct 7, 2025"
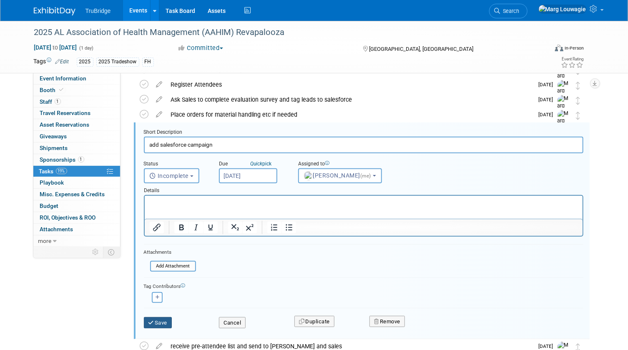
click at [161, 321] on button "Save" at bounding box center [158, 323] width 28 height 12
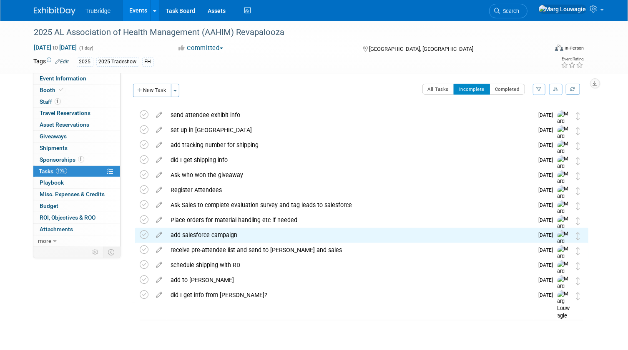
scroll to position [0, 0]
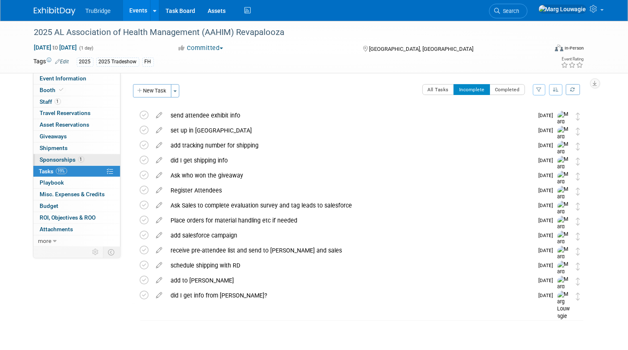
click at [68, 159] on span "Sponsorships 1" at bounding box center [62, 159] width 44 height 7
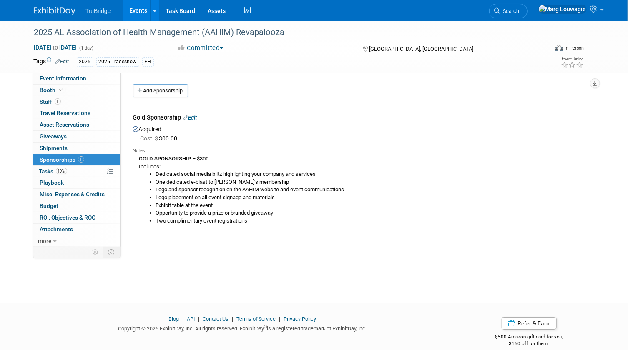
click at [195, 116] on link "Edit" at bounding box center [191, 118] width 14 height 6
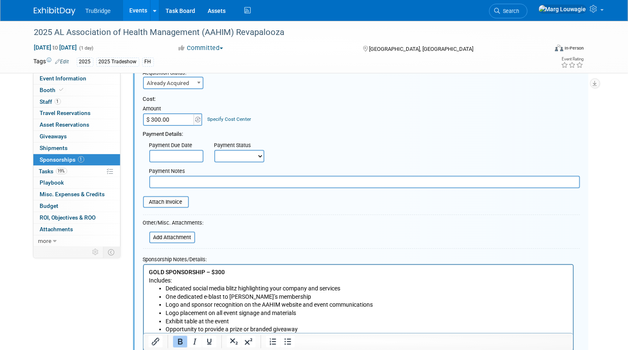
scroll to position [88, 0]
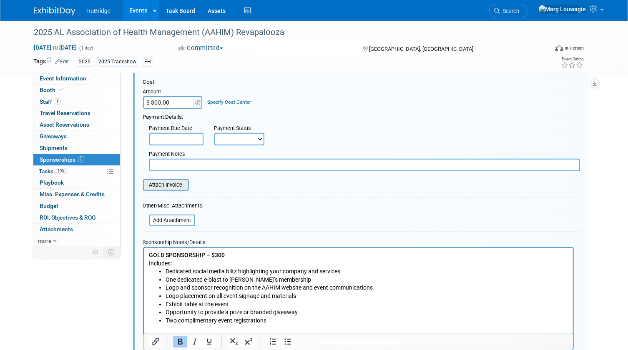
click at [183, 187] on input "file" at bounding box center [138, 185] width 99 height 10
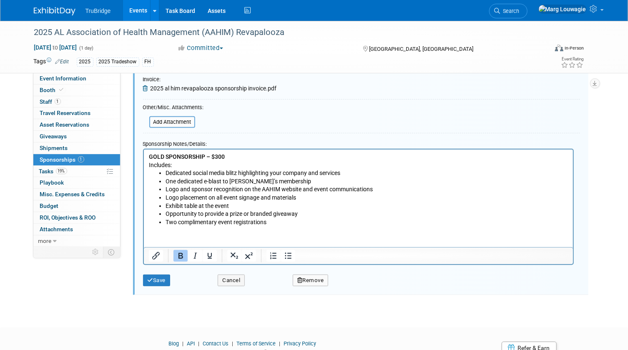
scroll to position [202, 0]
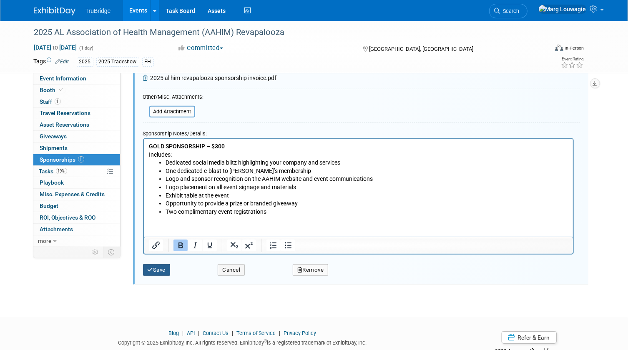
click at [155, 269] on button "Save" at bounding box center [157, 270] width 28 height 12
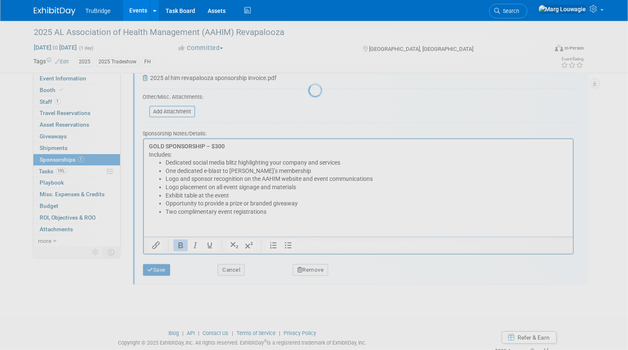
scroll to position [11, 0]
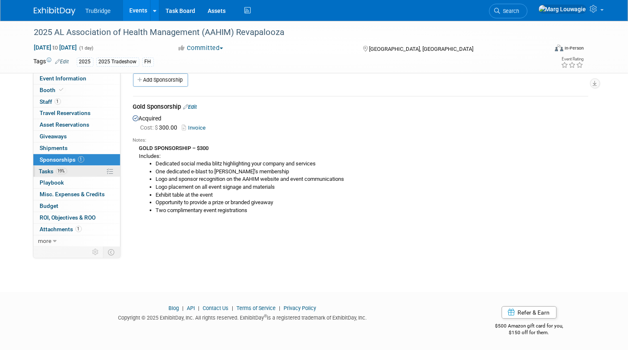
click at [42, 168] on span "Tasks 19%" at bounding box center [53, 171] width 28 height 7
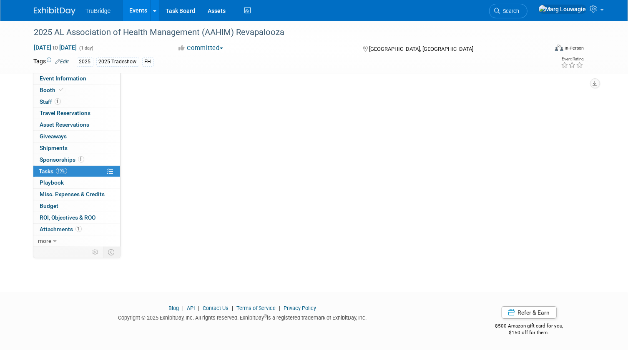
scroll to position [0, 0]
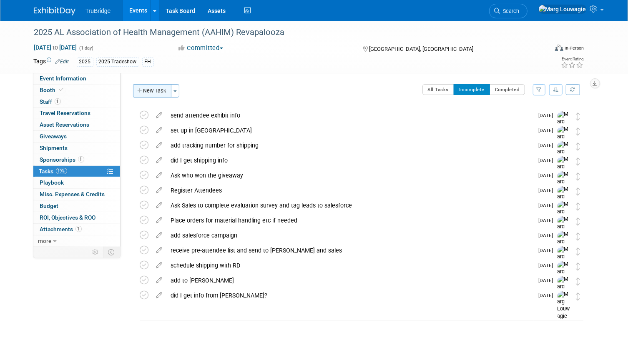
click at [153, 92] on button "New Task" at bounding box center [152, 90] width 38 height 13
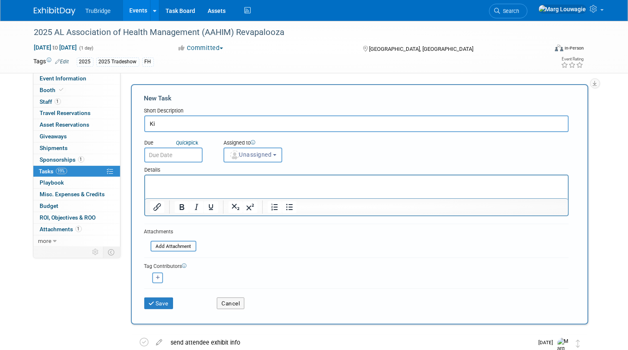
type input "K"
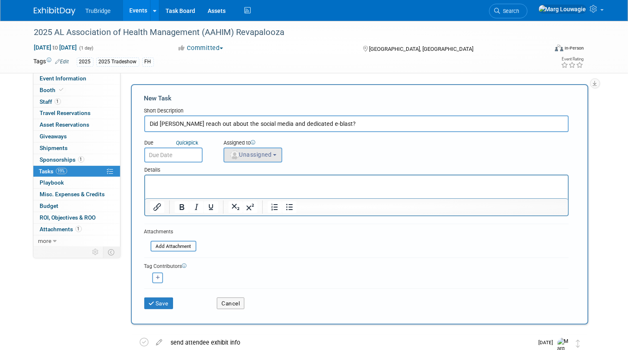
type input "Did Karen reach out about the social media and dedicated e-blast?"
click at [254, 159] on button "Unassigned" at bounding box center [253, 155] width 59 height 15
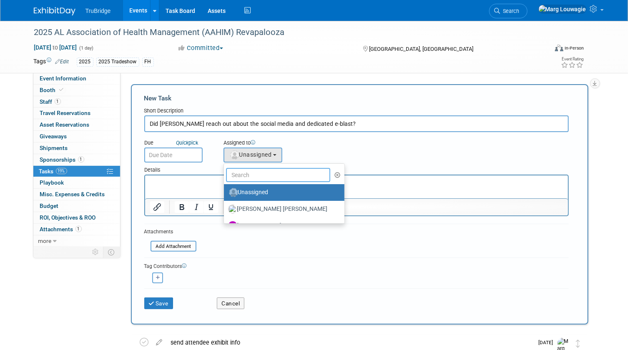
click at [257, 177] on input "text" at bounding box center [278, 175] width 105 height 14
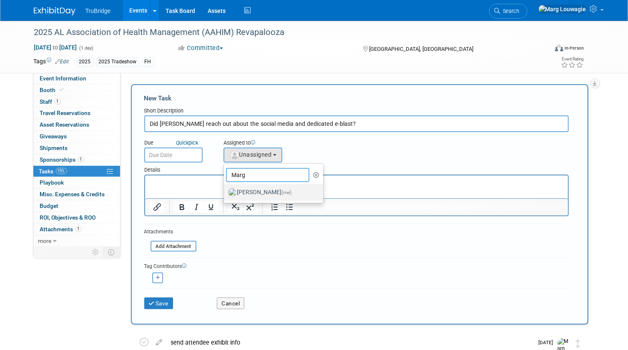
type input "Marg"
click at [256, 192] on label "Marg Louwagie (me)" at bounding box center [271, 192] width 87 height 13
click at [225, 192] on input "Marg Louwagie (me)" at bounding box center [222, 191] width 5 height 5
select select "0abee163-1570-438d-a0ea-e9129f2ffbd7"
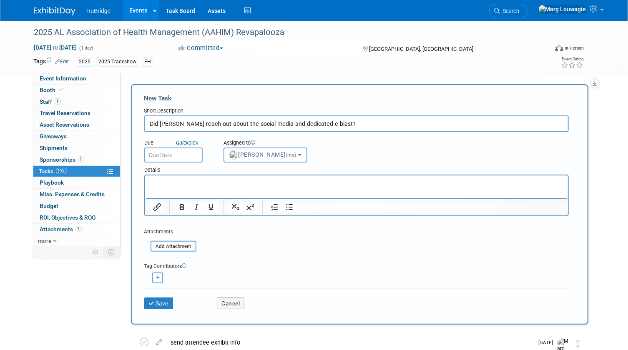
click at [191, 155] on input "text" at bounding box center [173, 155] width 58 height 15
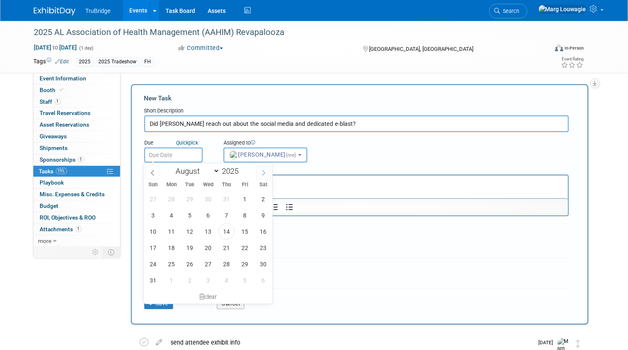
click at [261, 175] on icon at bounding box center [264, 173] width 6 height 6
select select "8"
click at [242, 213] on span "12" at bounding box center [245, 215] width 16 height 16
type input "[DATE]"
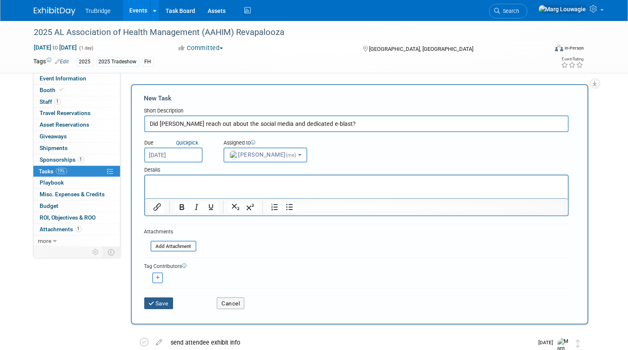
click at [168, 302] on button "Save" at bounding box center [158, 304] width 29 height 12
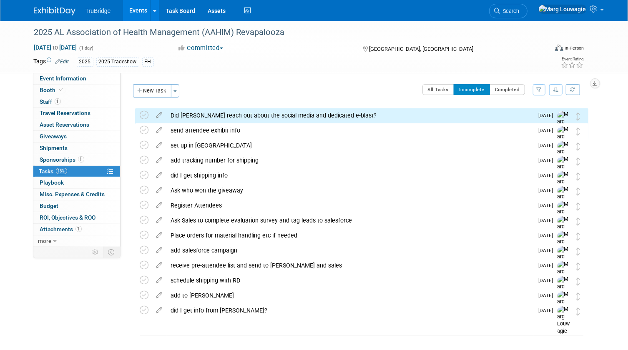
click at [205, 115] on div "Did Karen reach out about the social media and dedicated e-blast?" at bounding box center [350, 115] width 367 height 14
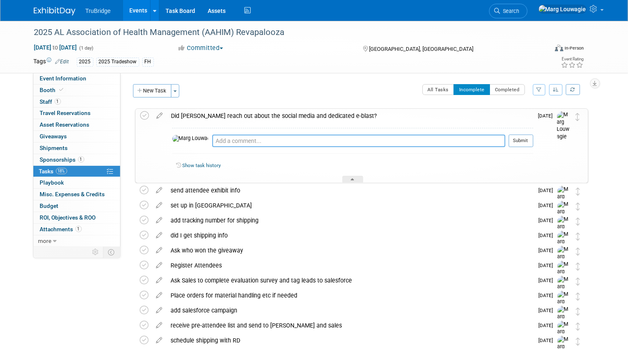
click at [215, 139] on textarea at bounding box center [358, 141] width 293 height 13
type textarea "in her email on 8.14.25 she said she would reach out soon"
click at [521, 138] on button "Submit" at bounding box center [521, 141] width 25 height 13
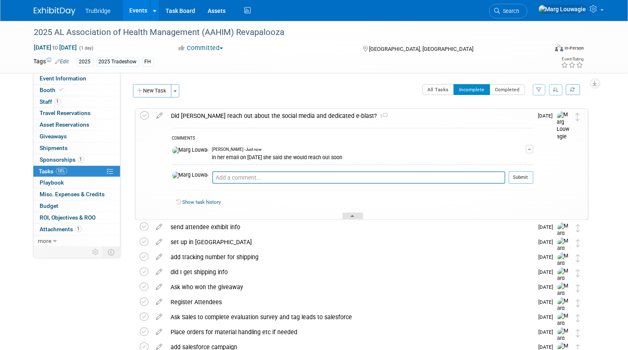
click at [356, 217] on div at bounding box center [352, 216] width 21 height 7
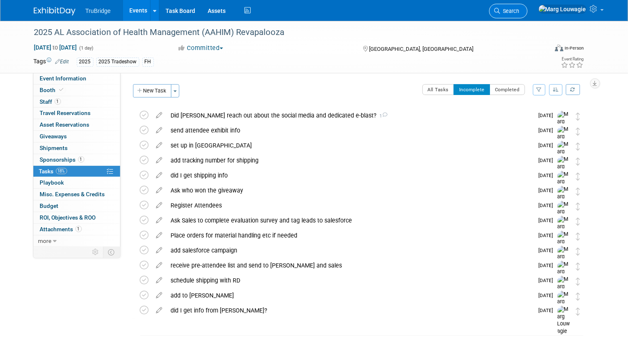
click at [520, 11] on span "Search" at bounding box center [510, 11] width 19 height 6
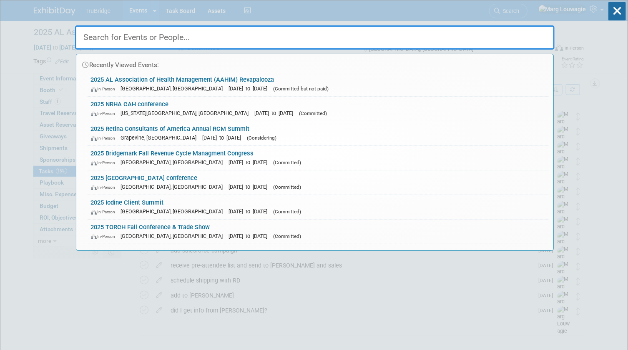
click at [475, 37] on input "text" at bounding box center [315, 37] width 480 height 24
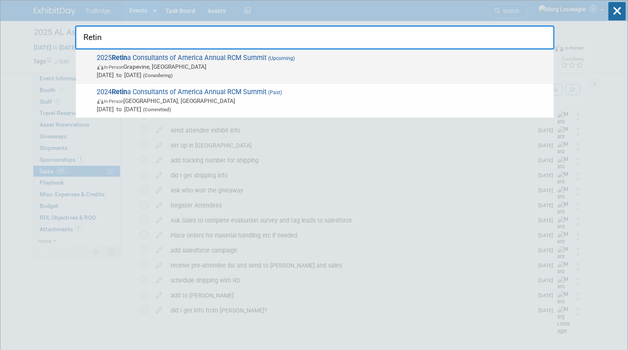
type input "Retin"
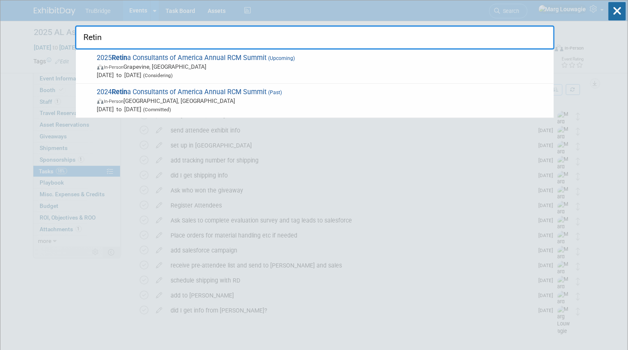
click at [148, 70] on span "In-Person Grapevine, TX" at bounding box center [323, 67] width 453 height 8
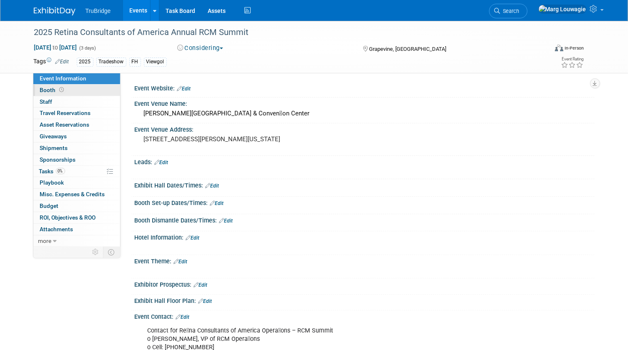
click at [81, 91] on link "Booth" at bounding box center [76, 90] width 87 height 11
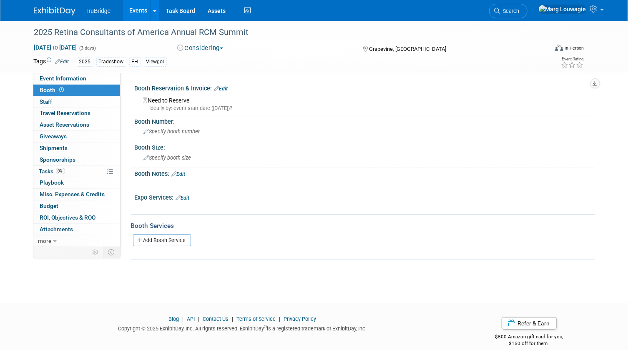
click at [222, 88] on link "Edit" at bounding box center [221, 89] width 14 height 6
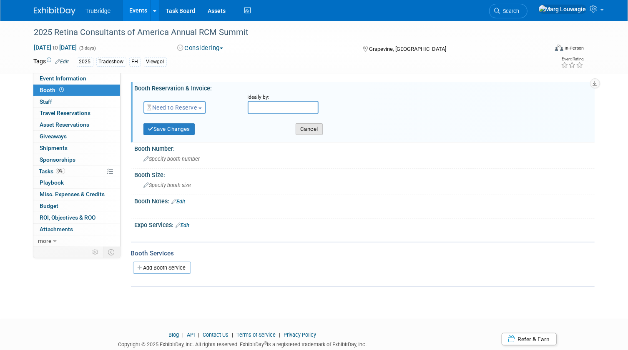
click at [307, 131] on button "Cancel" at bounding box center [309, 129] width 27 height 12
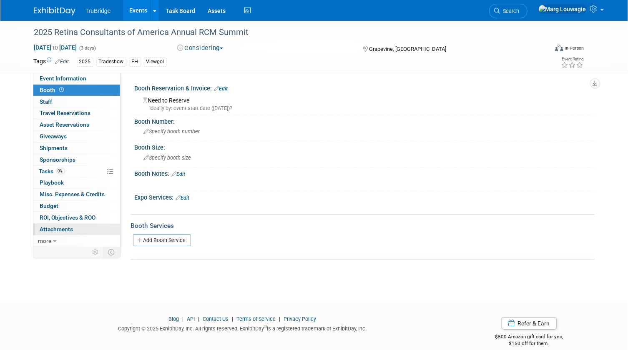
click at [55, 229] on span "Attachments 0" at bounding box center [56, 229] width 33 height 7
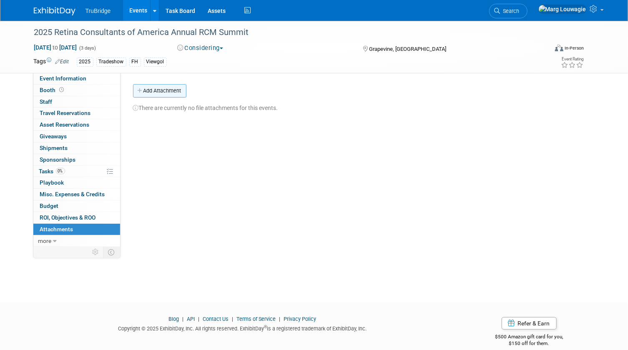
click at [174, 89] on button "Add Attachment" at bounding box center [159, 90] width 53 height 13
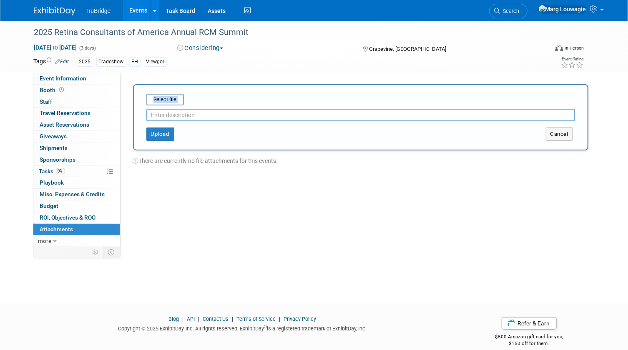
click at [174, 89] on div "Select file This is an invoice Upload Cancel" at bounding box center [361, 117] width 456 height 66
click at [174, 113] on input "text" at bounding box center [360, 115] width 429 height 13
type input "Sponsorship Info"
click at [166, 98] on input "file" at bounding box center [133, 100] width 99 height 10
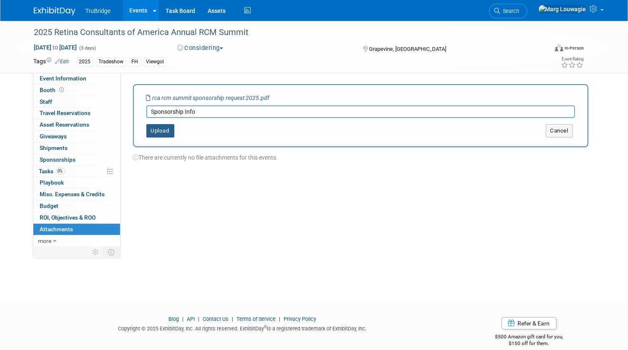
click at [157, 133] on button "Upload" at bounding box center [160, 130] width 28 height 13
